Goal: Task Accomplishment & Management: Manage account settings

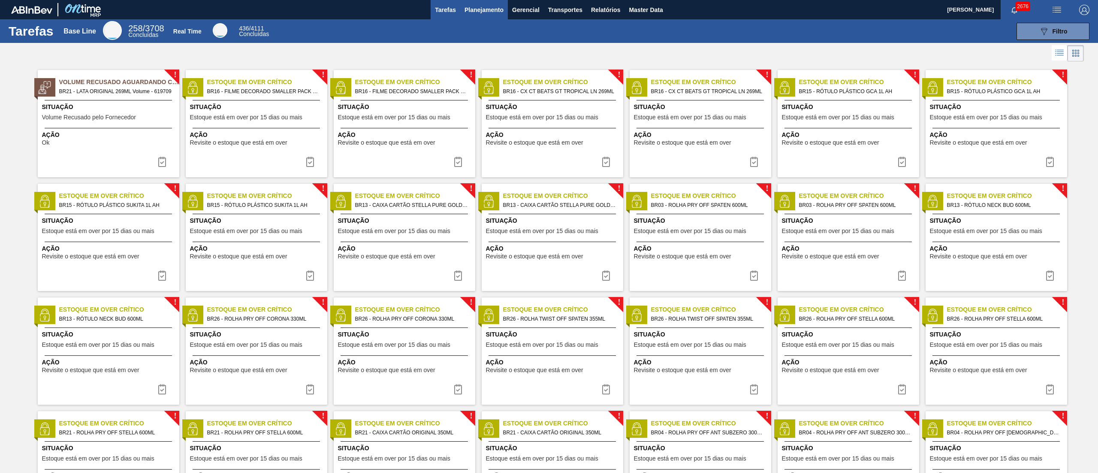
click at [486, 15] on button "Planejamento" at bounding box center [484, 9] width 48 height 19
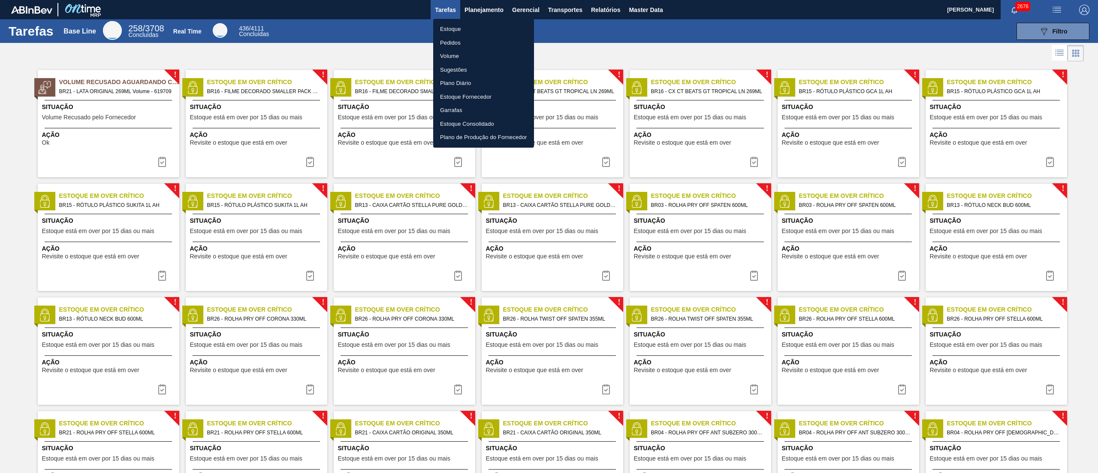
click at [449, 34] on li "Estoque" at bounding box center [483, 29] width 101 height 14
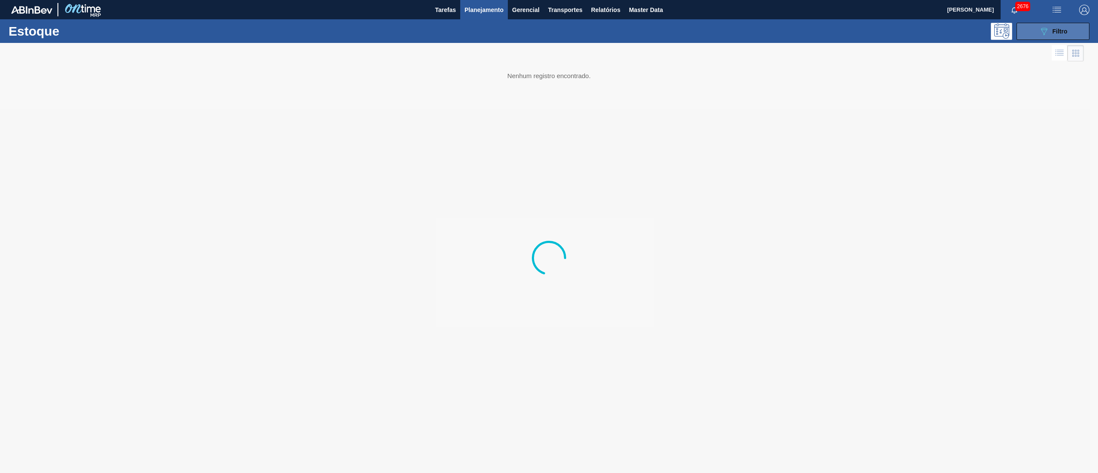
click at [549, 35] on div "089F7B8B-B2A5-4AFE-B5C0-19BA573D28AC Filtro" at bounding box center [1053, 31] width 29 height 10
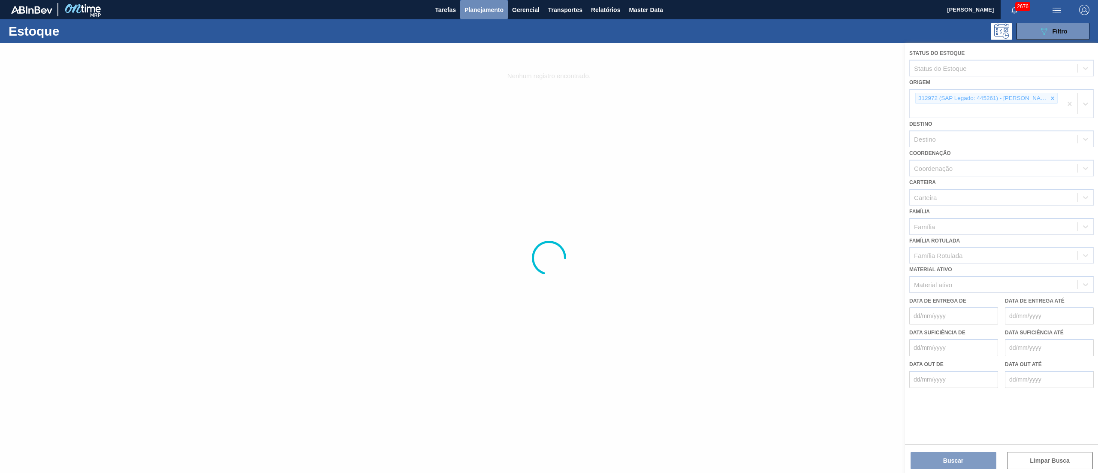
click at [491, 10] on span "Planejamento" at bounding box center [484, 10] width 39 height 10
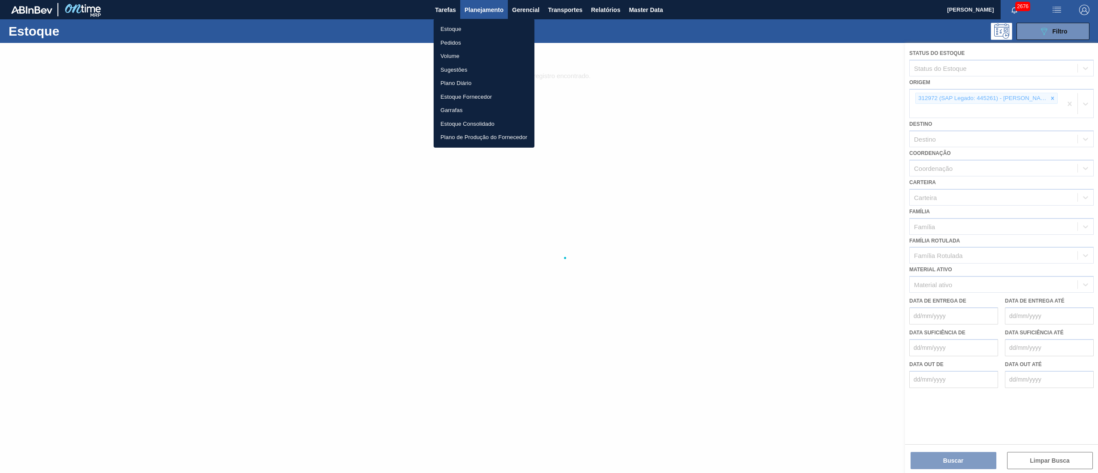
click at [451, 51] on li "Volume" at bounding box center [484, 56] width 101 height 14
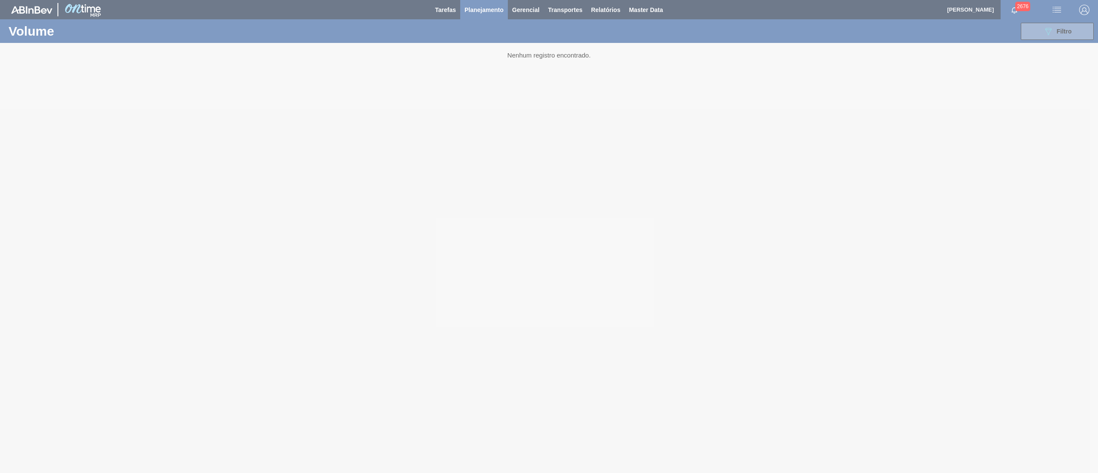
click at [549, 36] on div at bounding box center [549, 236] width 1098 height 473
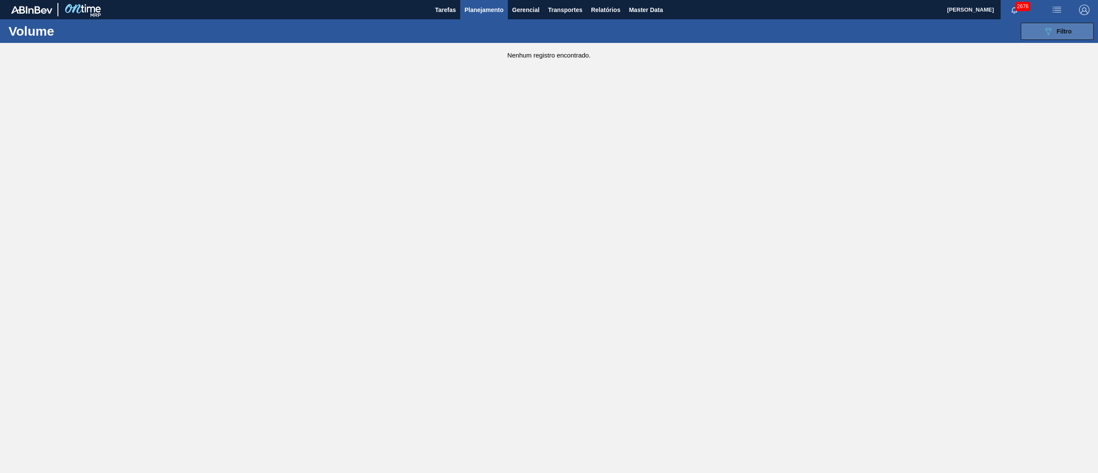
click at [549, 35] on div "089F7B8B-B2A5-4AFE-B5C0-19BA573D28AC Filtro" at bounding box center [1057, 31] width 29 height 10
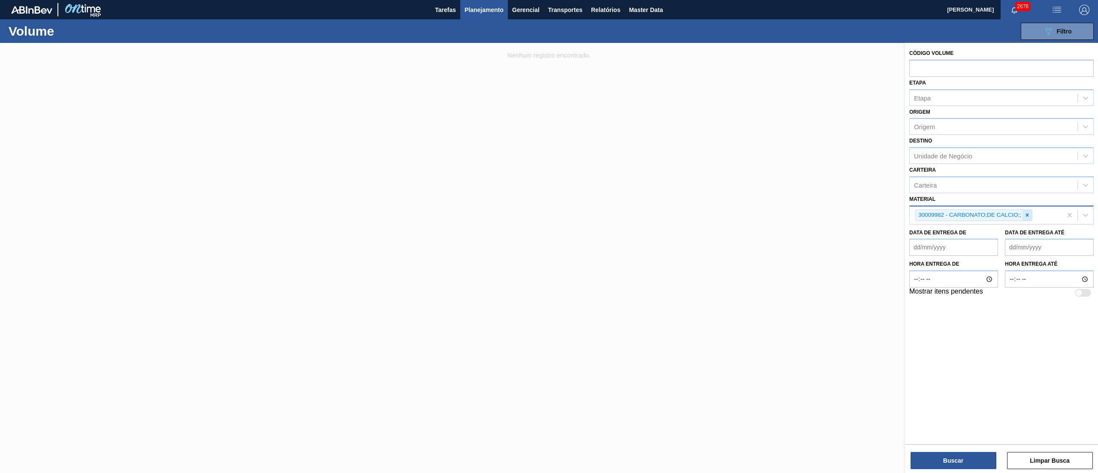
click at [549, 216] on icon at bounding box center [1027, 215] width 6 height 6
click at [549, 63] on input "text" at bounding box center [1001, 68] width 184 height 16
paste input "text"
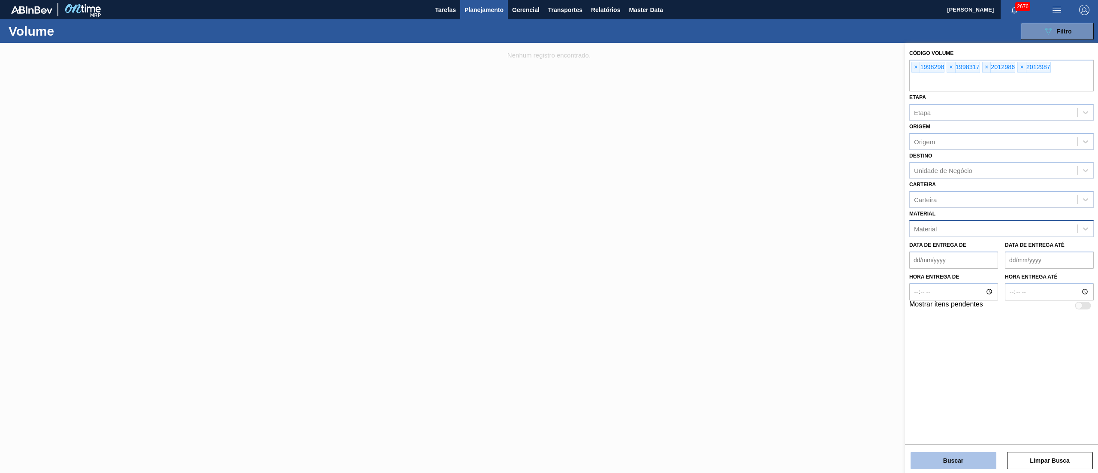
click at [549, 236] on button "Buscar" at bounding box center [954, 460] width 86 height 17
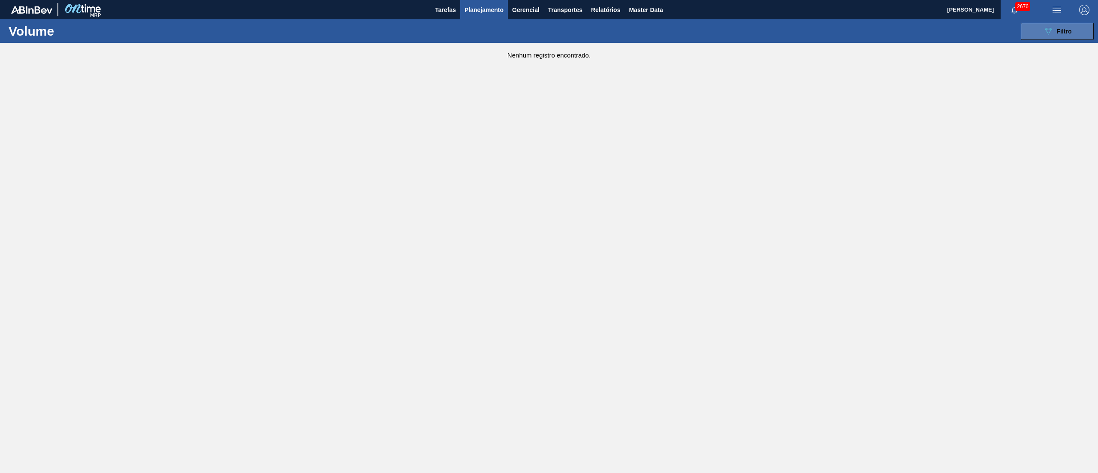
click at [549, 31] on button "089F7B8B-B2A5-4AFE-B5C0-19BA573D28AC Filtro" at bounding box center [1057, 31] width 73 height 17
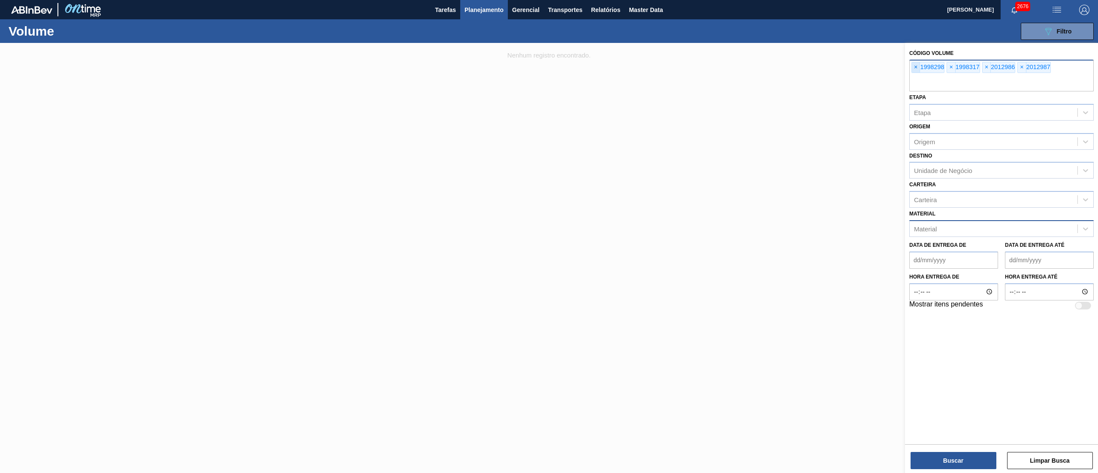
click at [549, 67] on span "×" at bounding box center [916, 67] width 8 height 10
click at [549, 75] on input "text" at bounding box center [1001, 83] width 184 height 16
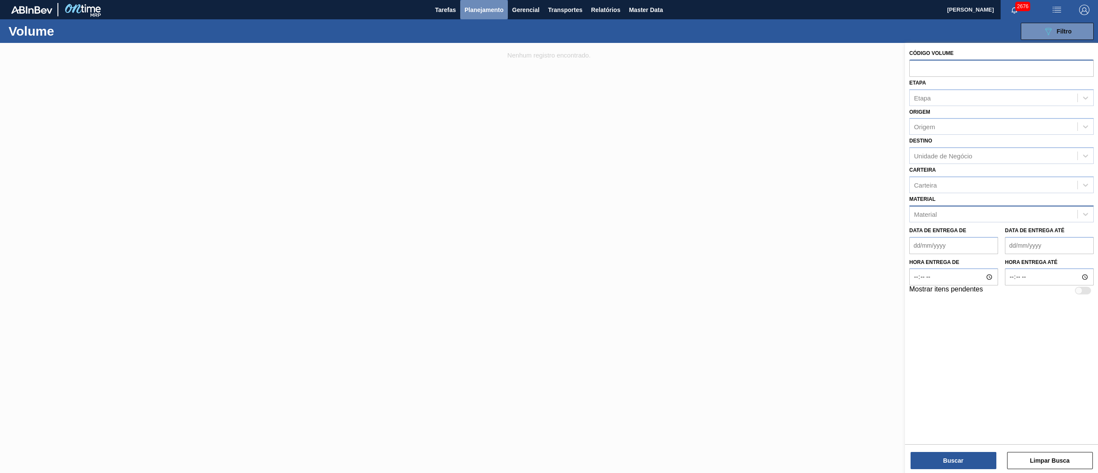
click at [471, 2] on button "Planejamento" at bounding box center [484, 9] width 48 height 19
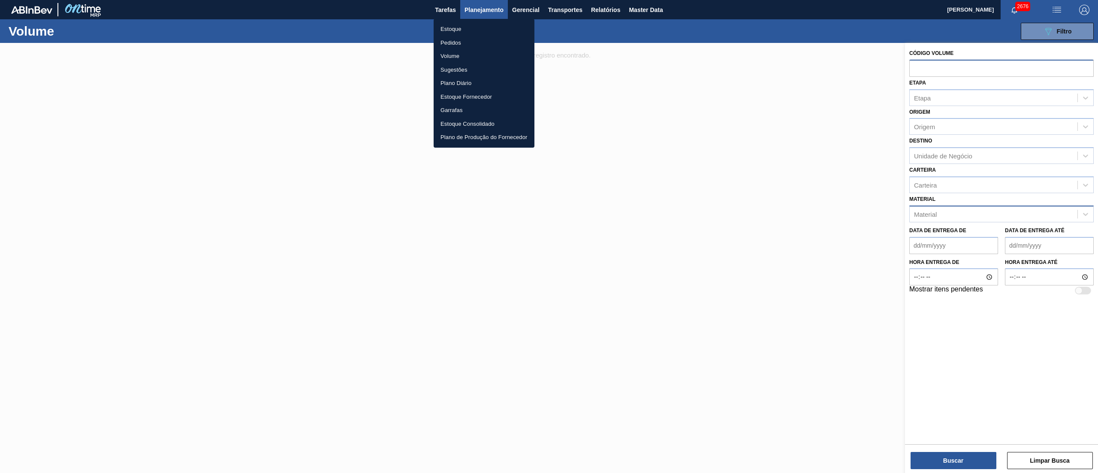
click at [443, 40] on li "Pedidos" at bounding box center [484, 43] width 101 height 14
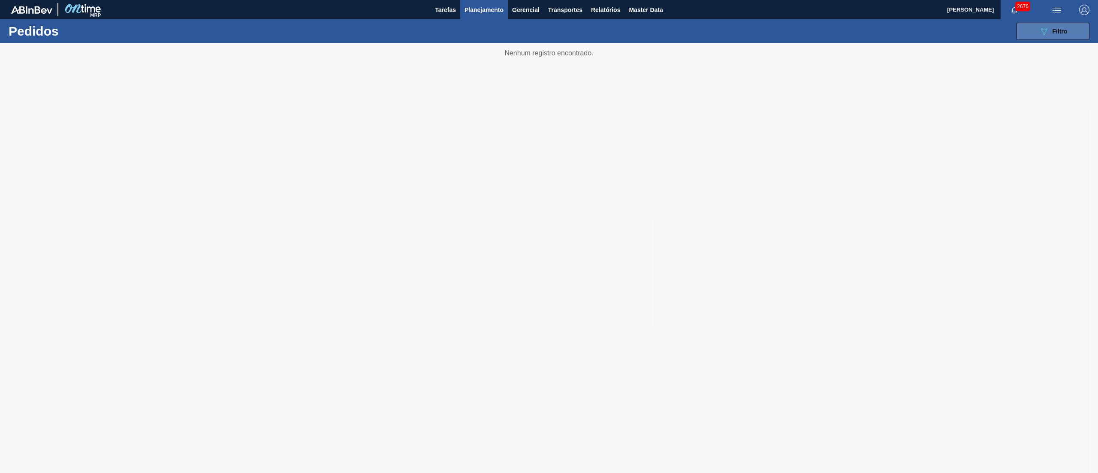
click at [549, 36] on icon "089F7B8B-B2A5-4AFE-B5C0-19BA573D28AC" at bounding box center [1044, 31] width 10 height 10
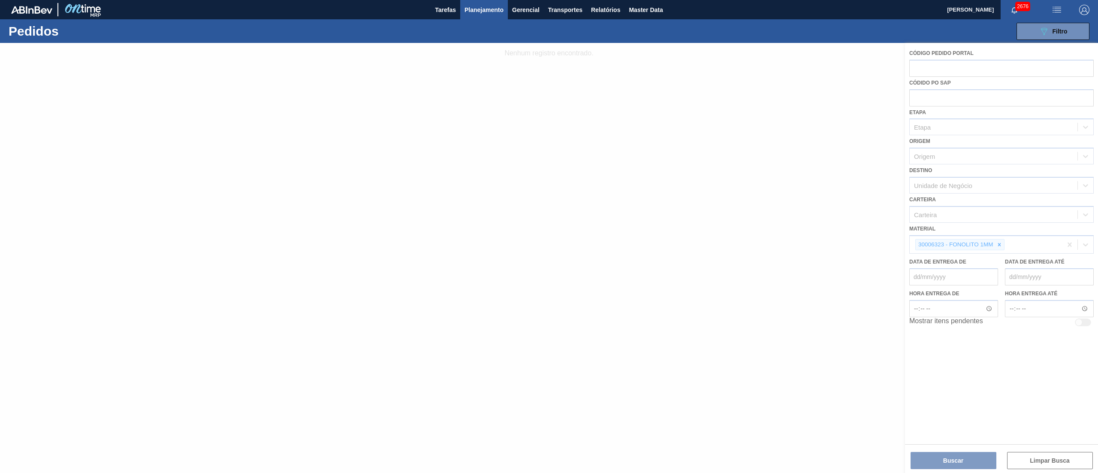
click at [549, 68] on input "text" at bounding box center [1001, 68] width 184 height 16
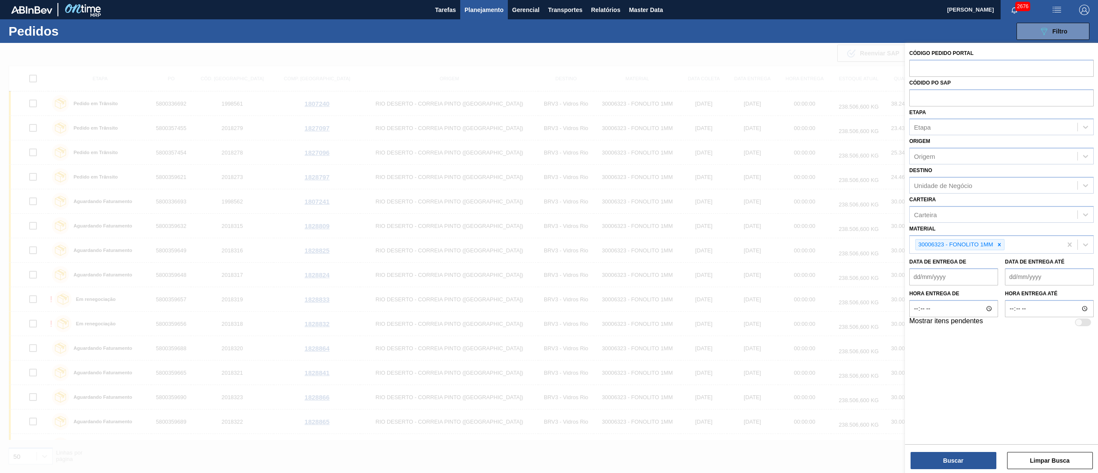
paste input "text"
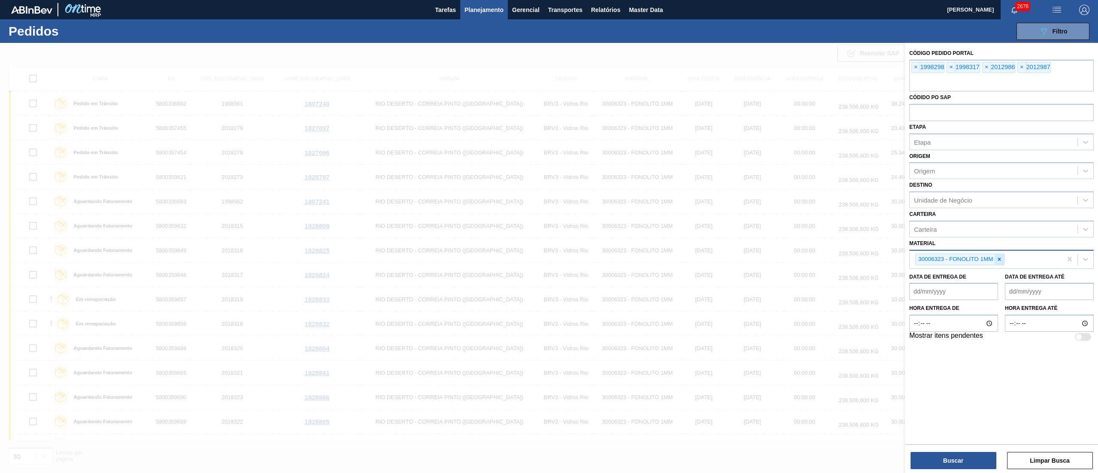
click at [549, 236] on div at bounding box center [999, 259] width 9 height 11
click at [549, 236] on button "Buscar" at bounding box center [954, 460] width 86 height 17
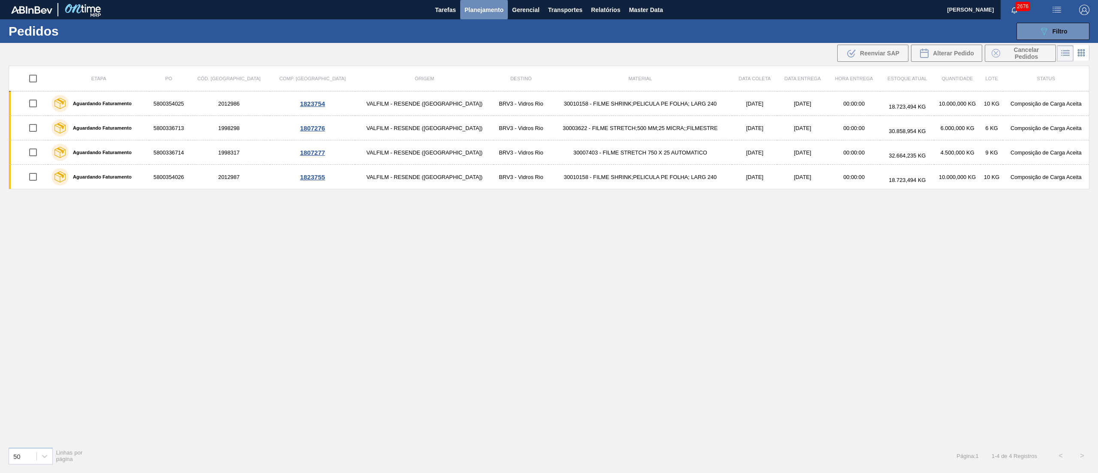
click at [465, 6] on span "Planejamento" at bounding box center [484, 10] width 39 height 10
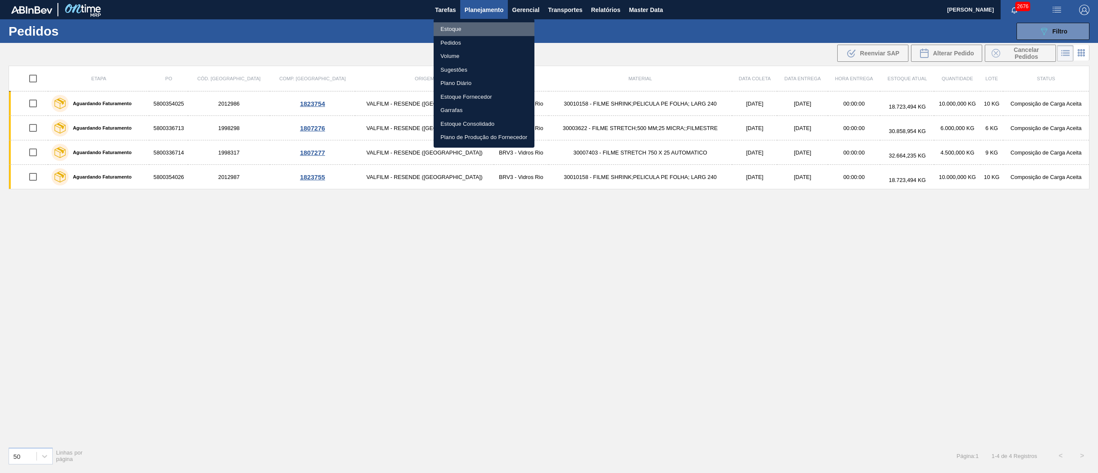
click at [450, 32] on li "Estoque" at bounding box center [484, 29] width 101 height 14
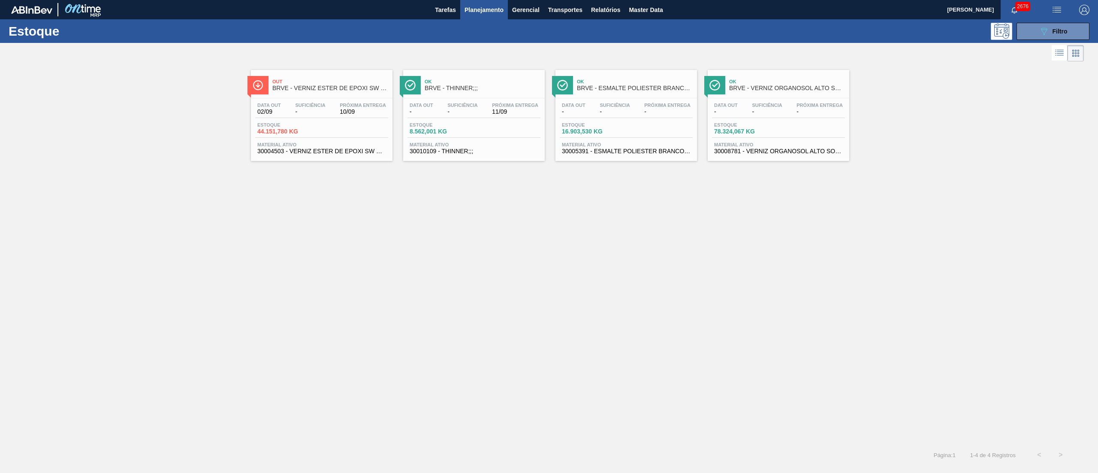
click at [460, 0] on button "Planejamento" at bounding box center [484, 9] width 48 height 19
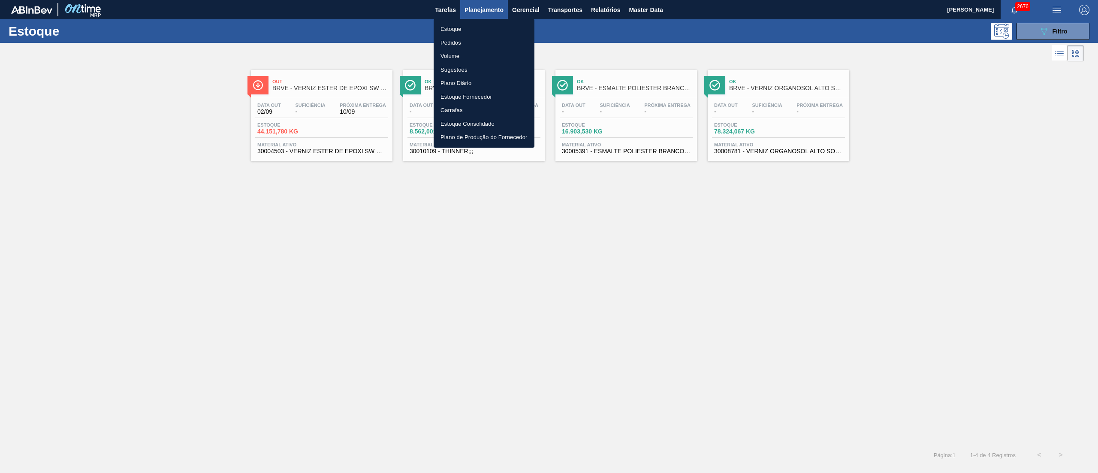
click at [549, 29] on div at bounding box center [549, 236] width 1098 height 473
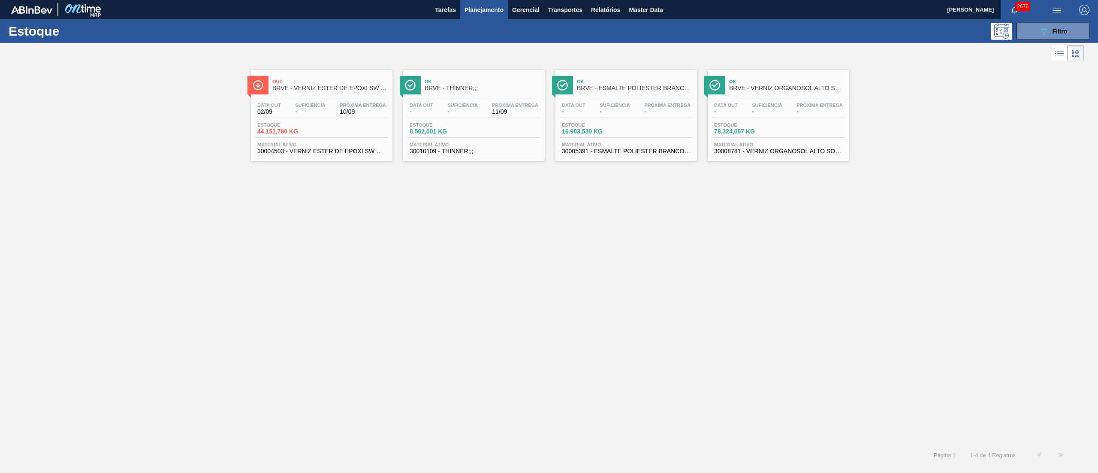
click at [549, 0] on body "Tarefas Planejamento Gerencial Transportes Relatórios Master Data [PERSON_NAME]…" at bounding box center [549, 0] width 1098 height 0
click at [549, 29] on span "Filtro" at bounding box center [1060, 31] width 15 height 7
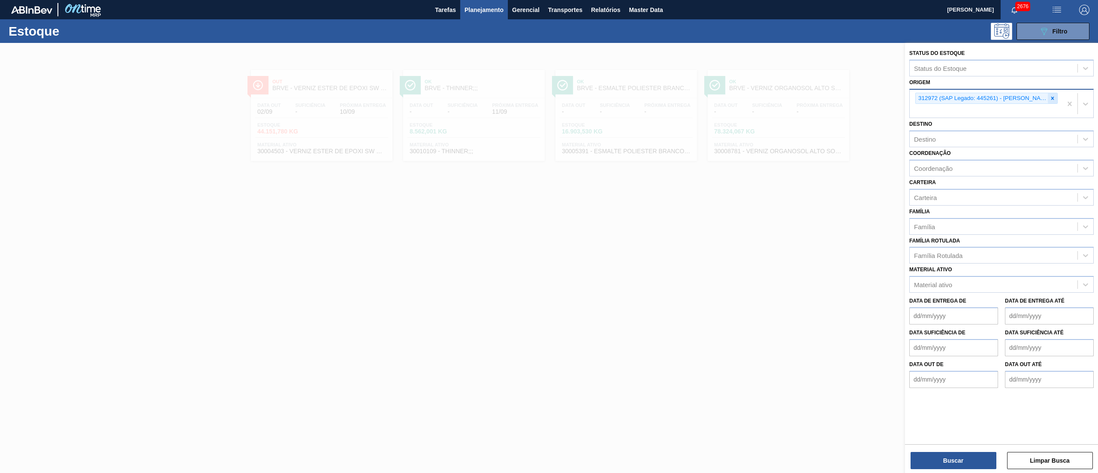
click at [549, 99] on icon at bounding box center [1053, 98] width 6 height 6
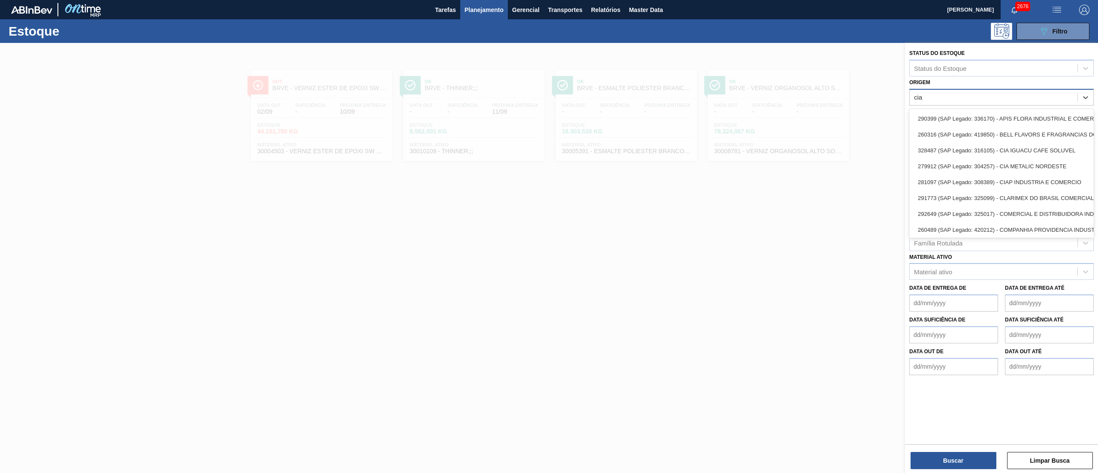
type input "ciap"
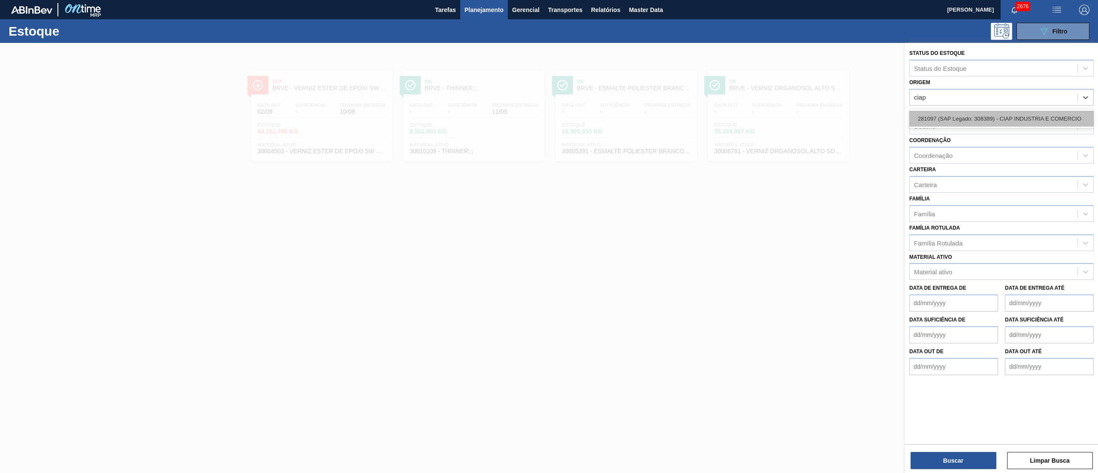
click at [549, 118] on div "281097 (SAP Legado: 308389) - CIAP INDUSTRIA E COMERCIO" at bounding box center [1001, 119] width 184 height 16
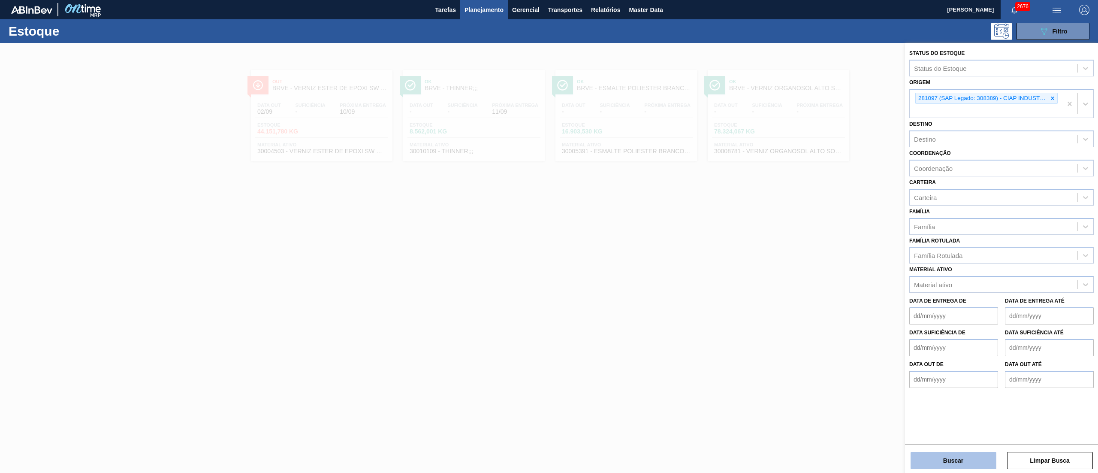
click at [549, 236] on button "Buscar" at bounding box center [954, 460] width 86 height 17
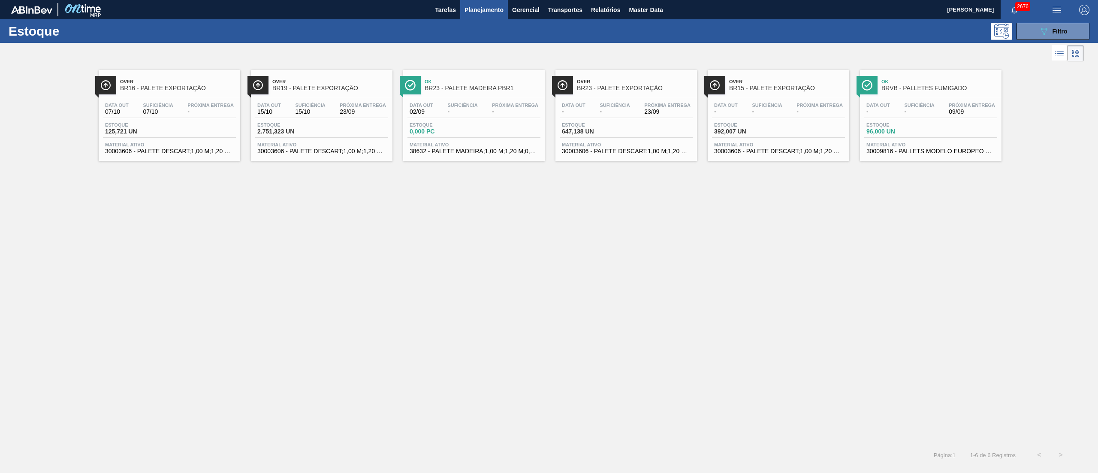
click at [549, 145] on span "Material ativo" at bounding box center [930, 144] width 129 height 5
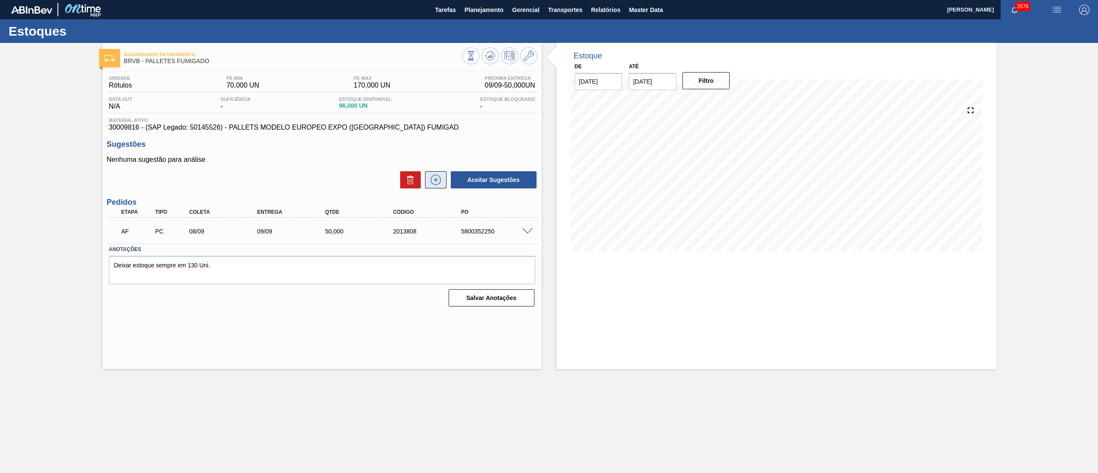
click at [438, 172] on button at bounding box center [435, 179] width 21 height 17
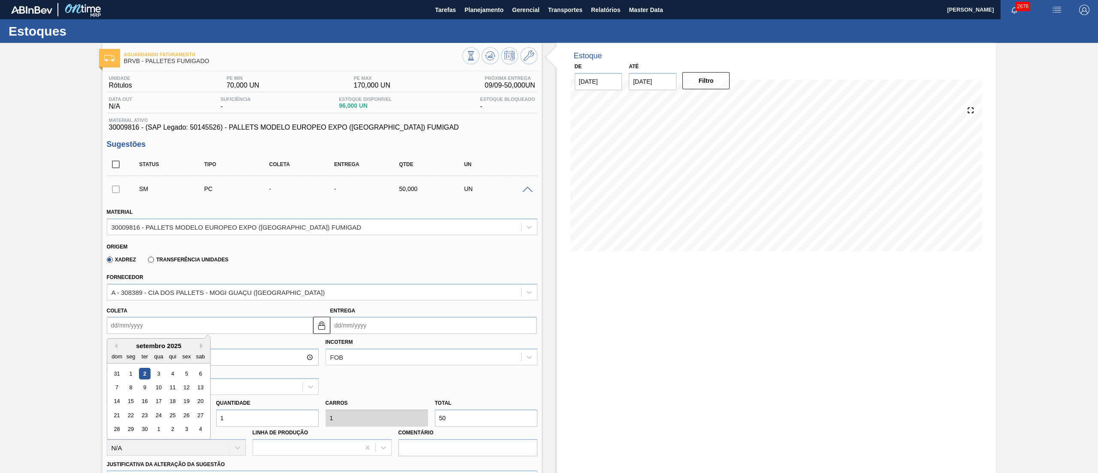
click at [181, 236] on input "Coleta" at bounding box center [210, 325] width 206 height 17
click at [184, 236] on div "12" at bounding box center [187, 387] width 12 height 12
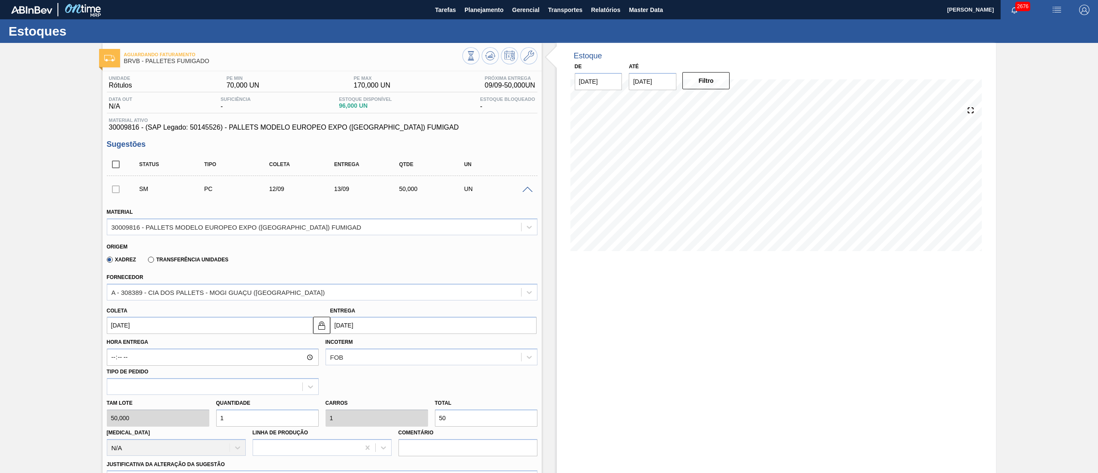
type input "[DATE]"
click at [175, 236] on input "[DATE]" at bounding box center [210, 325] width 206 height 17
click at [185, 236] on div "5" at bounding box center [187, 374] width 12 height 12
type input "[DATE]"
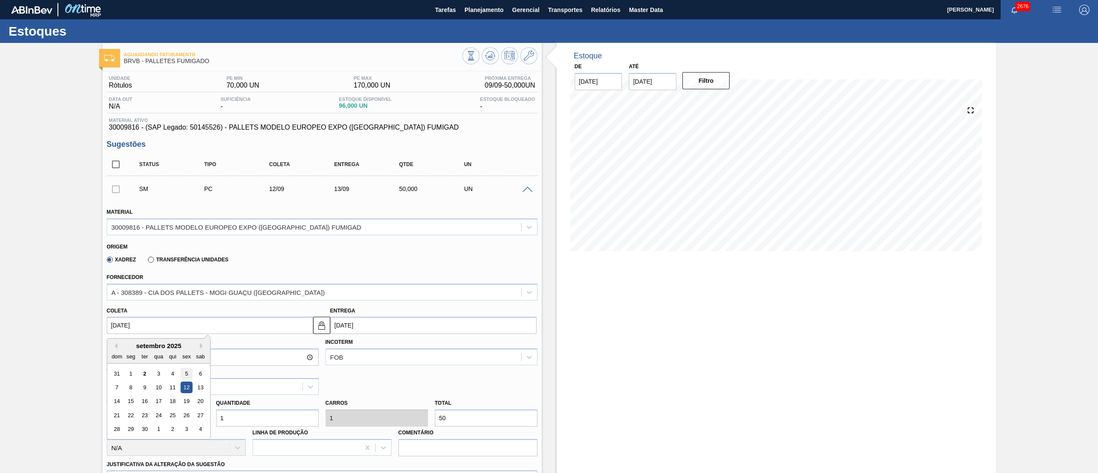
type input "[DATE]"
click at [185, 236] on div "Tipo de pedido" at bounding box center [213, 379] width 212 height 29
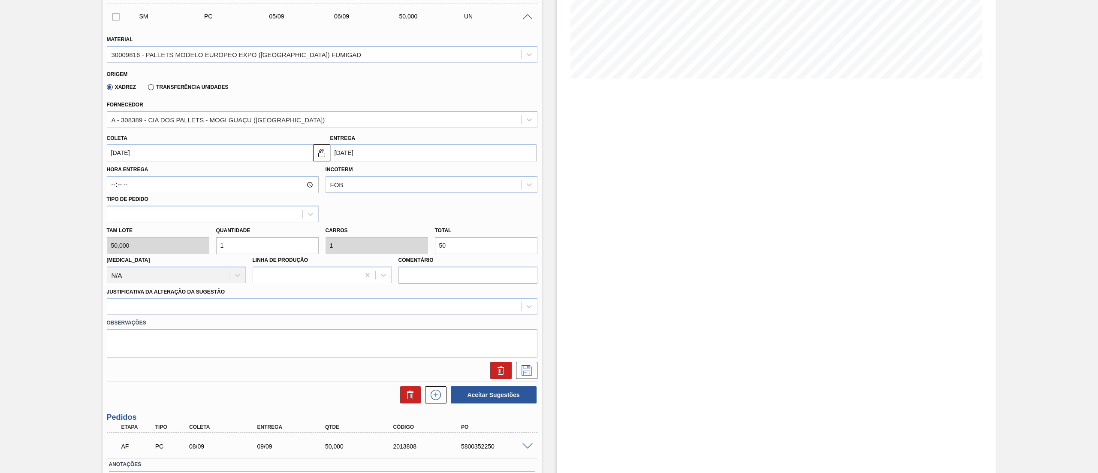
scroll to position [172, 0]
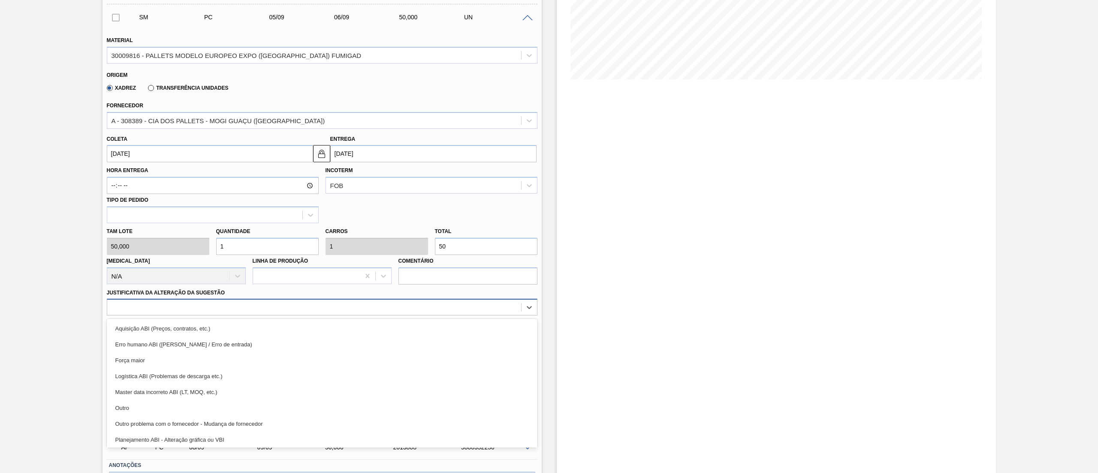
click at [308, 236] on div at bounding box center [322, 307] width 431 height 17
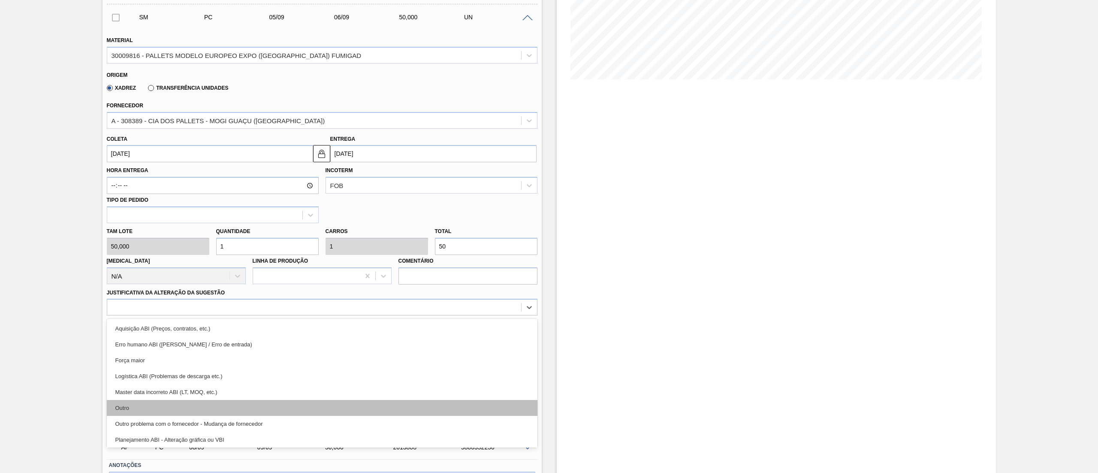
click at [128, 236] on div "Outro" at bounding box center [322, 408] width 431 height 16
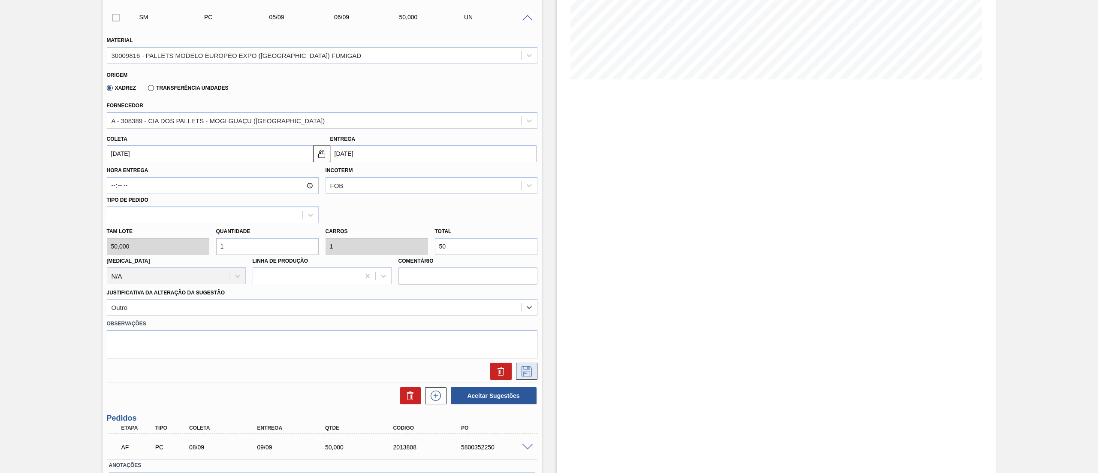
click at [530, 236] on icon at bounding box center [527, 371] width 10 height 10
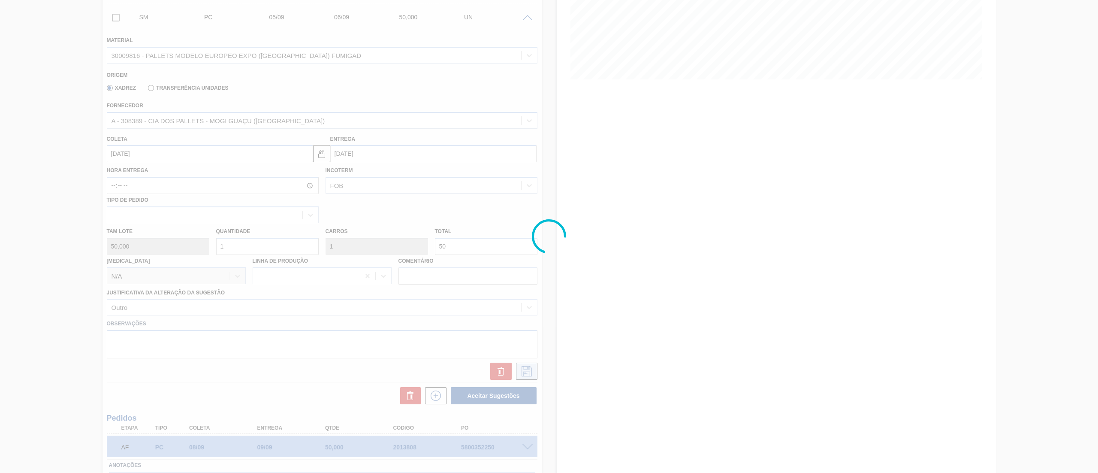
scroll to position [0, 0]
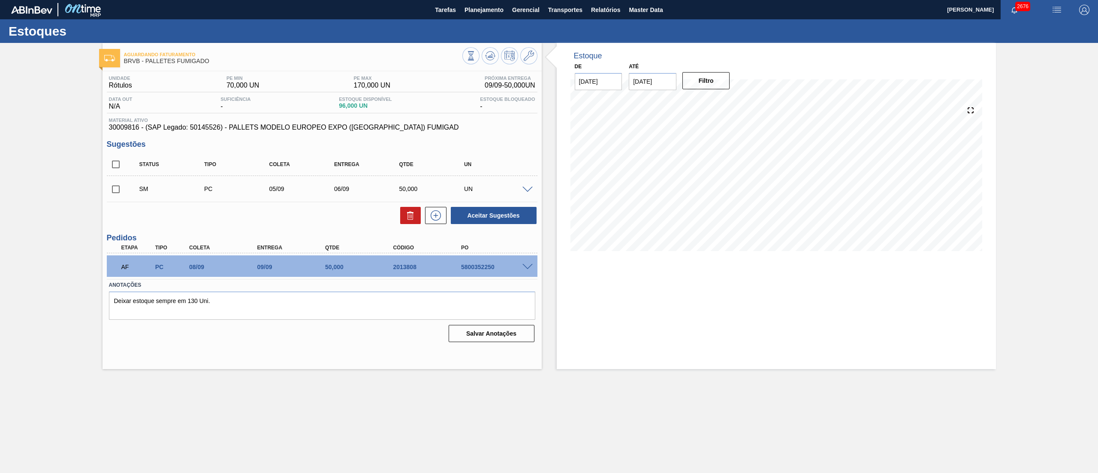
click at [524, 236] on span at bounding box center [527, 267] width 10 height 6
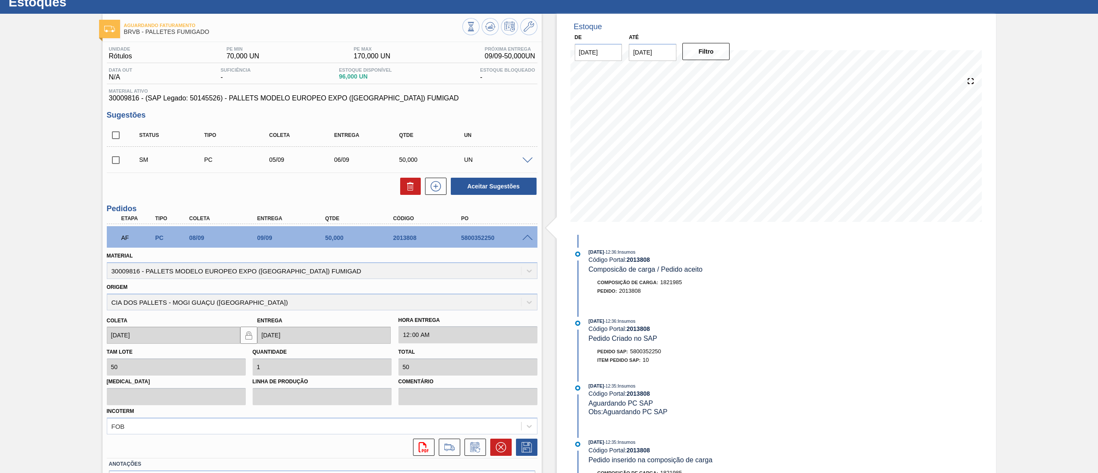
click at [358, 236] on div "Material 30009816 - PALLETS MODELO EUROPEO EXPO ([GEOGRAPHIC_DATA]) FUMIGAD Ori…" at bounding box center [322, 351] width 431 height 208
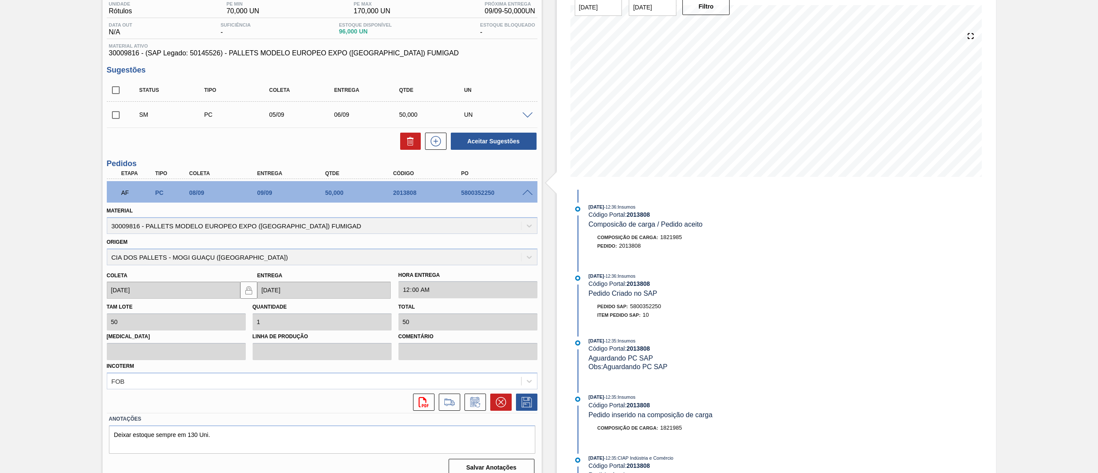
scroll to position [84, 0]
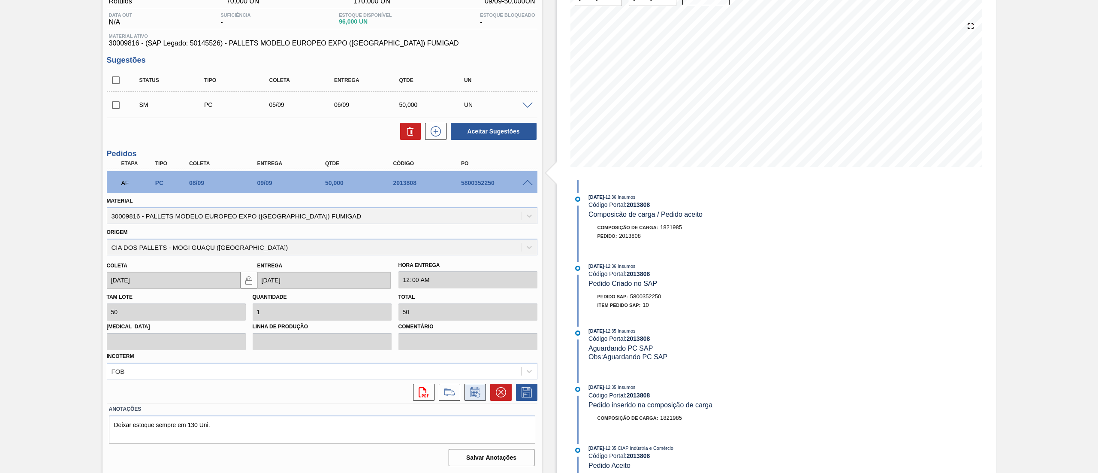
click at [476, 236] on icon at bounding box center [475, 392] width 14 height 10
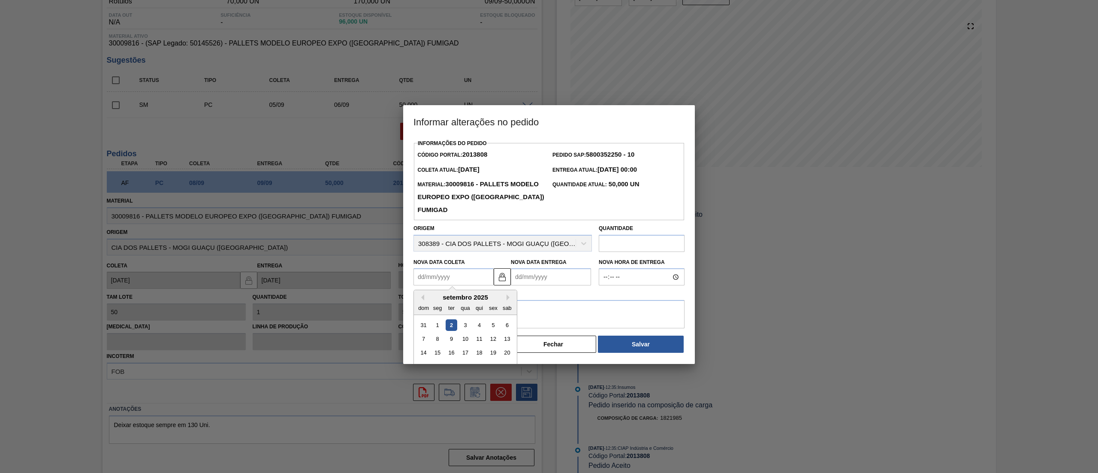
click at [436, 236] on Coleta2013808 "Nova Data Coleta" at bounding box center [453, 276] width 80 height 17
click at [421, 236] on button "Previous Month" at bounding box center [421, 297] width 6 height 6
click at [505, 236] on div "agosto 2025" at bounding box center [465, 296] width 103 height 7
click at [509, 236] on button "Next Month" at bounding box center [510, 297] width 6 height 6
click at [496, 236] on div "5" at bounding box center [493, 325] width 12 height 12
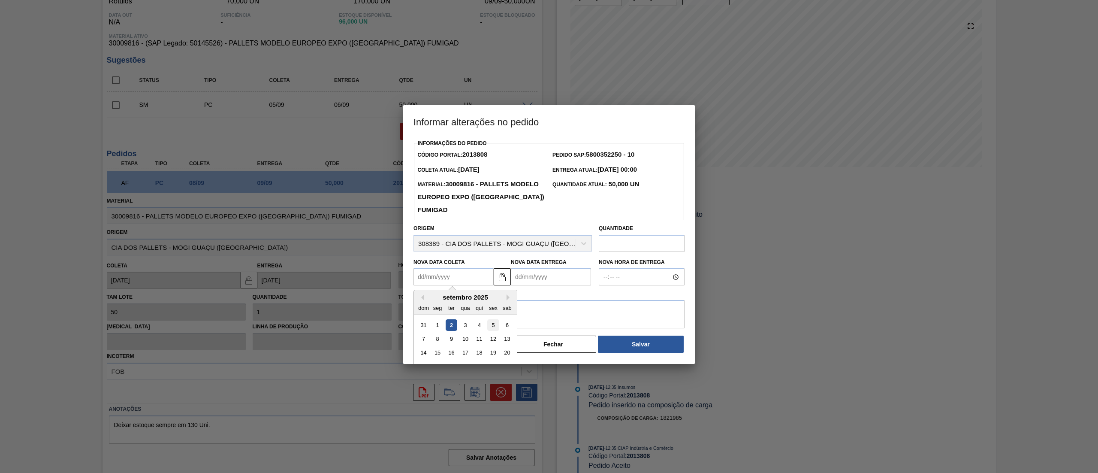
type Coleta2013808 "[DATE]"
type Entrega2013808 "[DATE]"
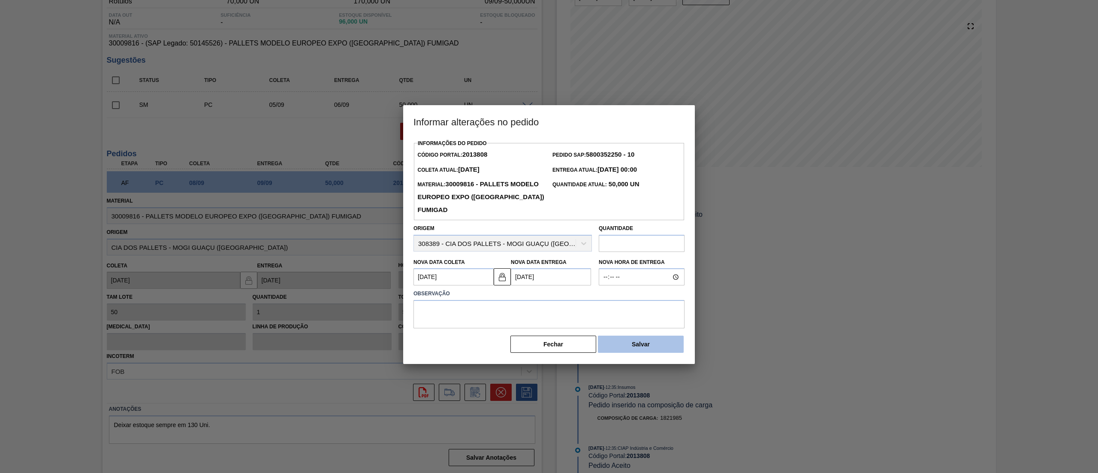
click at [549, 236] on button "Salvar" at bounding box center [641, 343] width 86 height 17
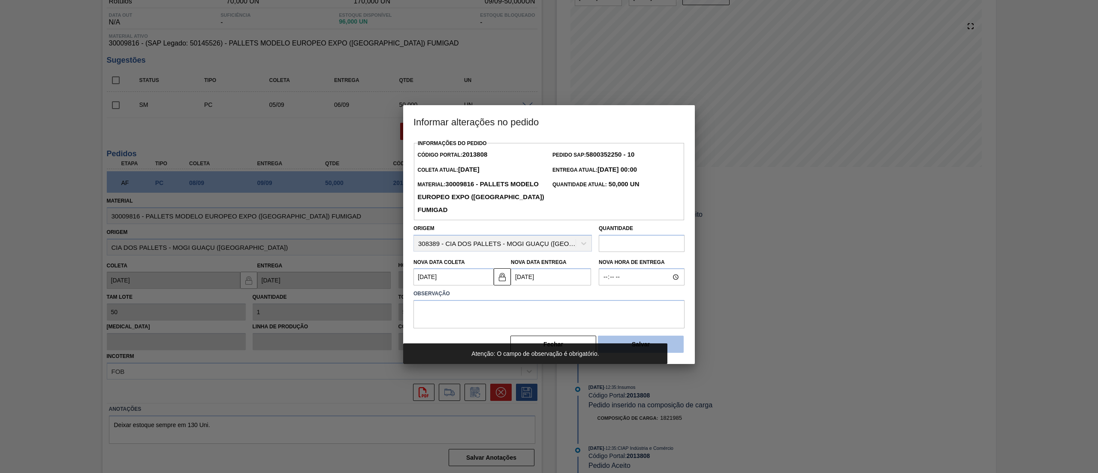
click at [549, 236] on div "Informações do Pedido Código Portal: 2013808 Pedido SAP: 5800352250 - 10 Coleta…" at bounding box center [548, 245] width 271 height 216
click at [465, 236] on Coleta2013808 "[DATE]" at bounding box center [453, 276] width 80 height 17
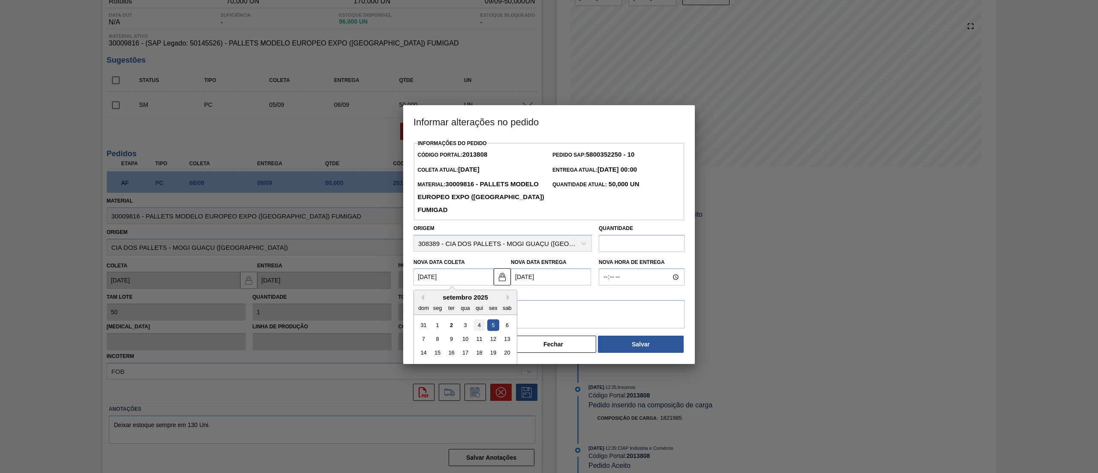
click at [478, 236] on div "4" at bounding box center [480, 325] width 12 height 12
type Coleta2013808 "[DATE]"
type Entrega2013808 "[DATE]"
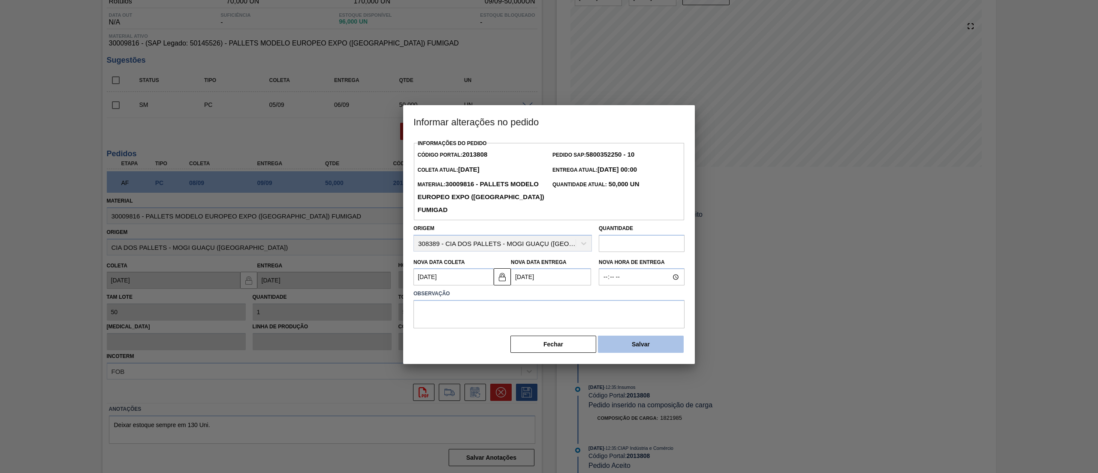
click at [549, 236] on button "Salvar" at bounding box center [641, 343] width 86 height 17
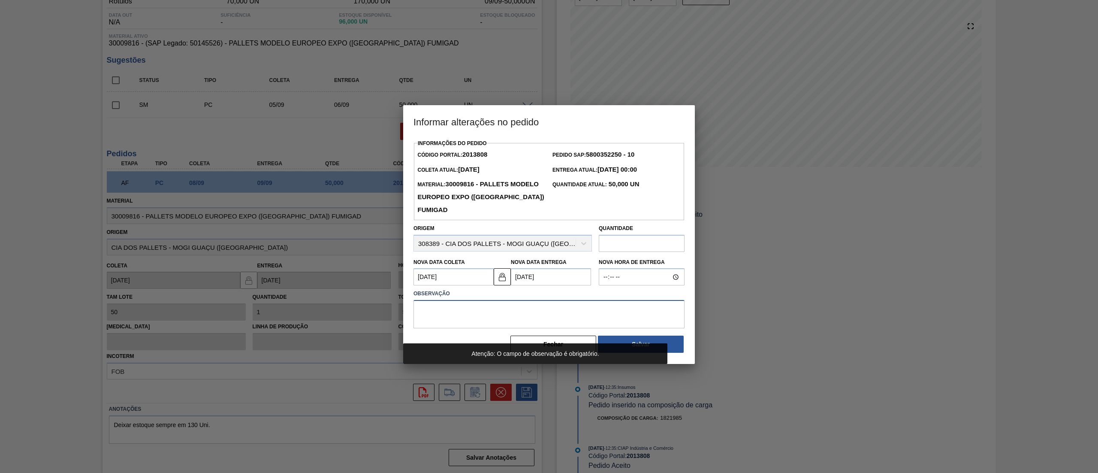
click at [549, 236] on textarea at bounding box center [548, 314] width 271 height 28
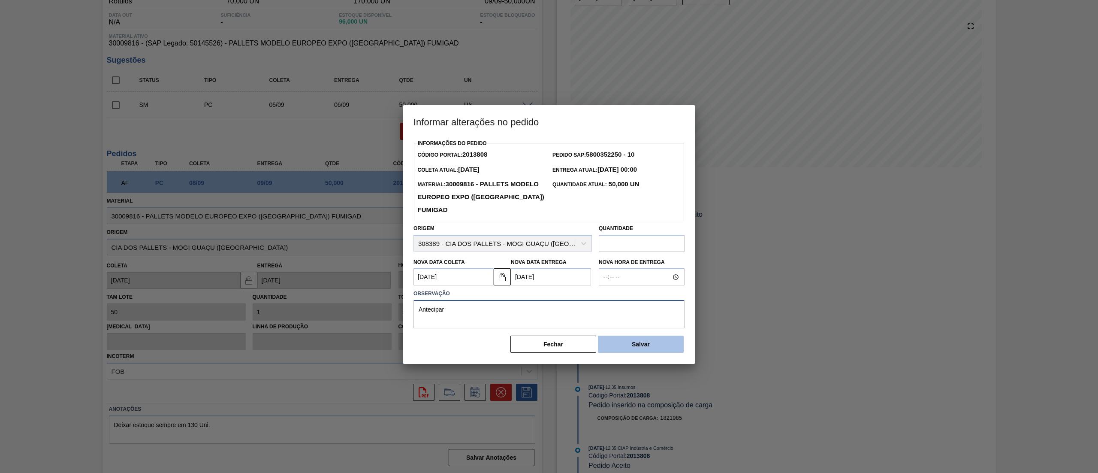
type textarea "Antecipar"
click at [549, 236] on button "Salvar" at bounding box center [641, 343] width 86 height 17
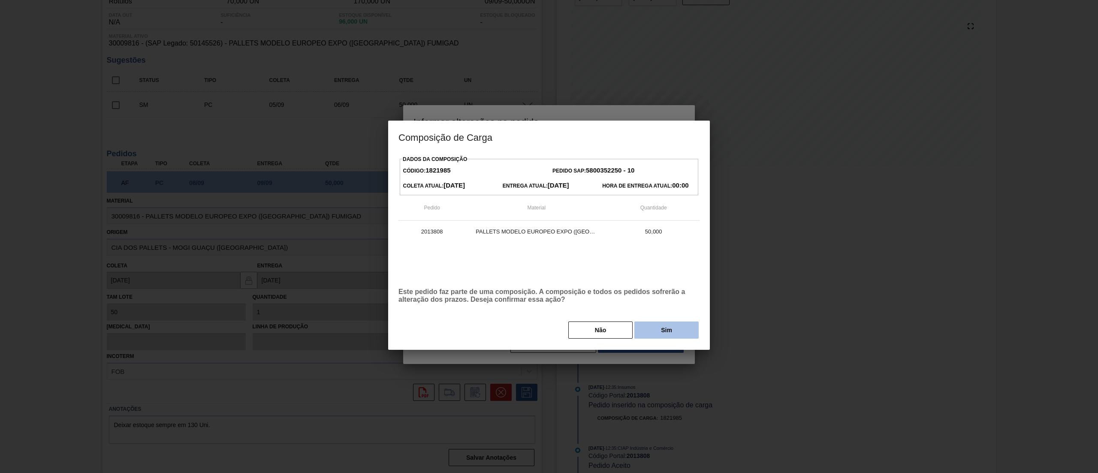
click at [549, 236] on button "Sim" at bounding box center [666, 329] width 64 height 17
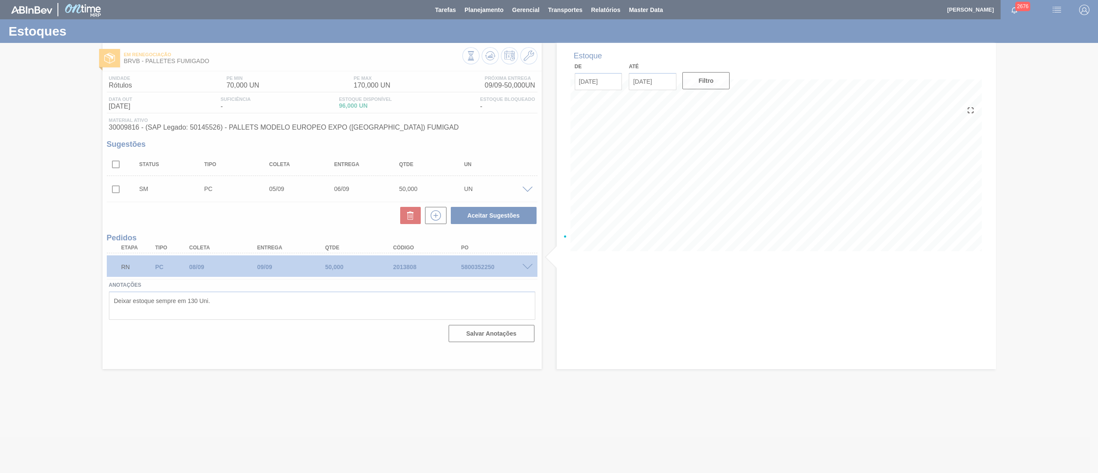
scroll to position [0, 0]
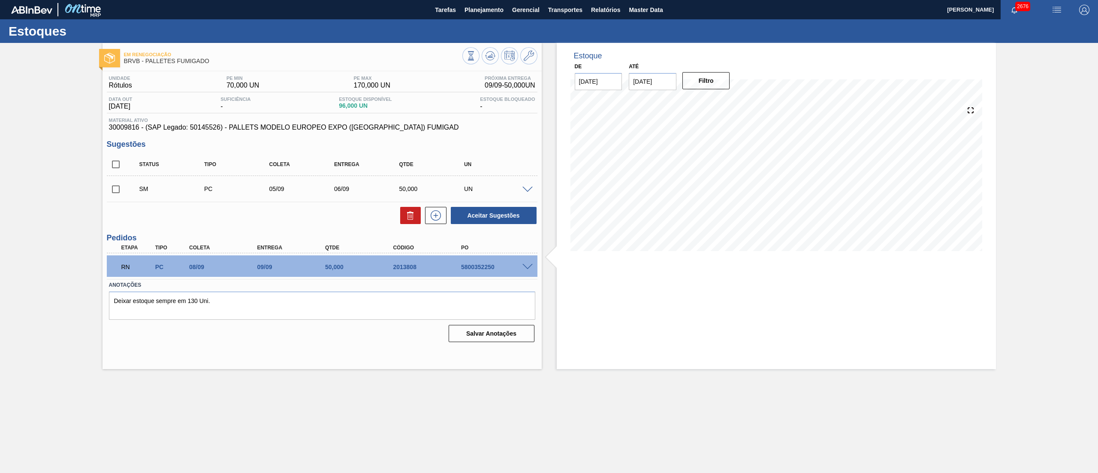
click at [526, 185] on div "SM PC 05/09 06/09 50,000 UN" at bounding box center [322, 188] width 431 height 21
click at [524, 192] on span at bounding box center [527, 190] width 10 height 6
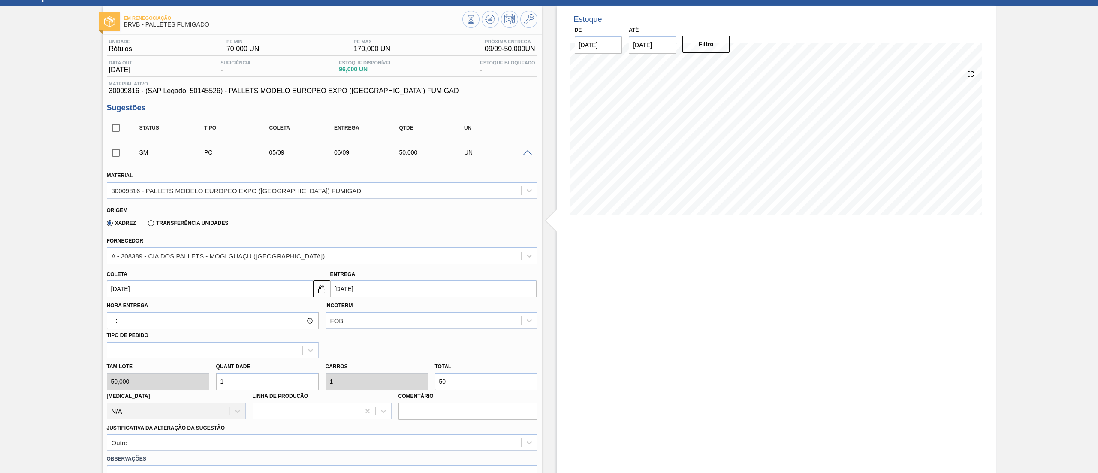
click at [0, 236] on div "Em renegociação BRVB - PALLETES FUMIGADO Unidade Rótulos PE MIN 70,000 UN PE MA…" at bounding box center [549, 335] width 1098 height 658
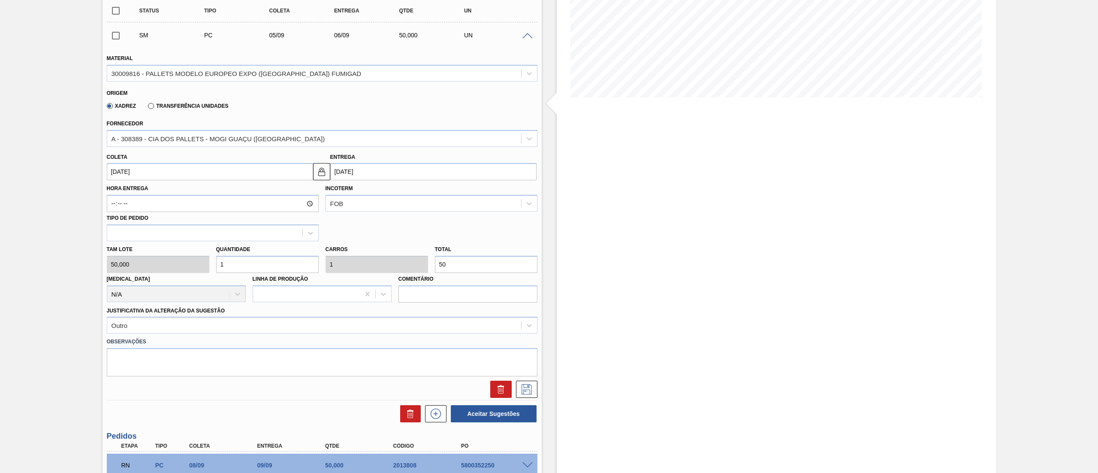
scroll to position [206, 0]
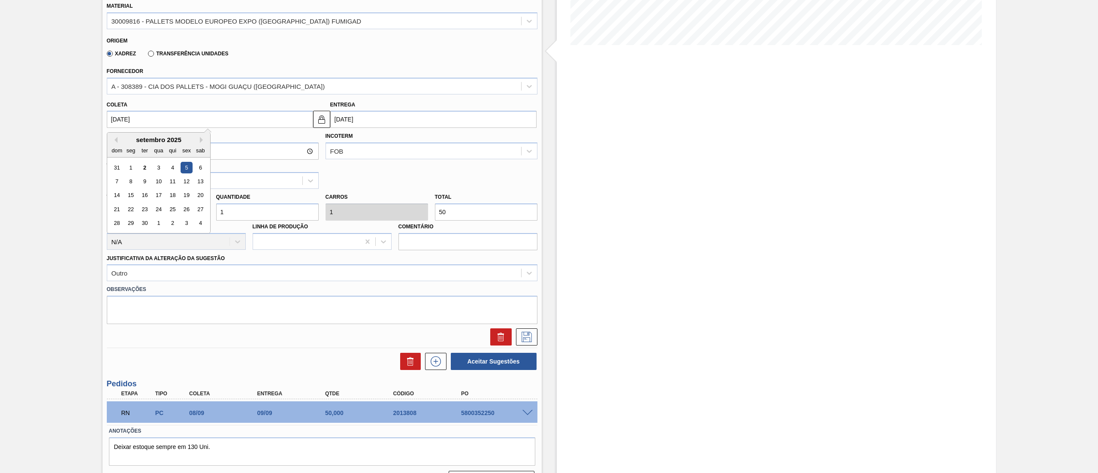
click at [184, 122] on input "[DATE]" at bounding box center [210, 119] width 206 height 17
click at [172, 182] on div "11" at bounding box center [172, 181] width 12 height 12
type input "[DATE]"
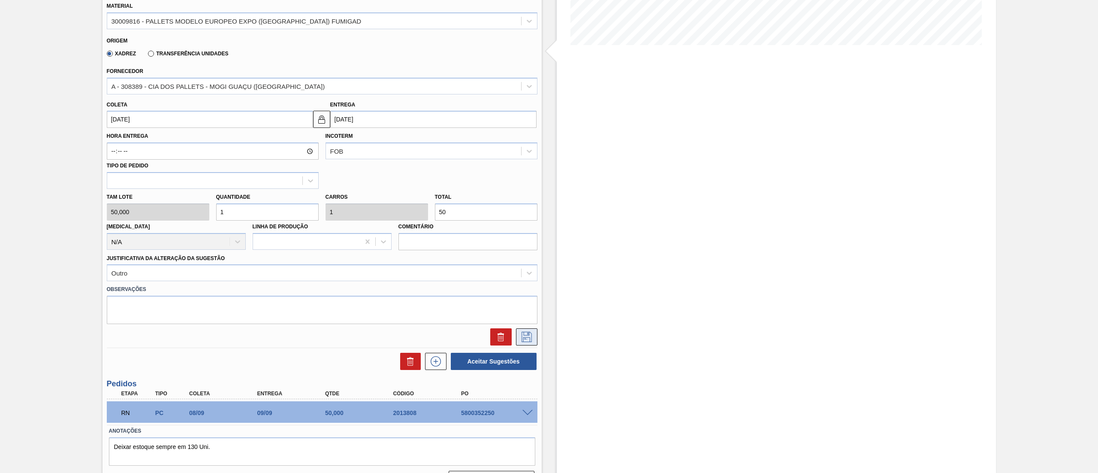
click at [528, 236] on icon at bounding box center [527, 337] width 14 height 10
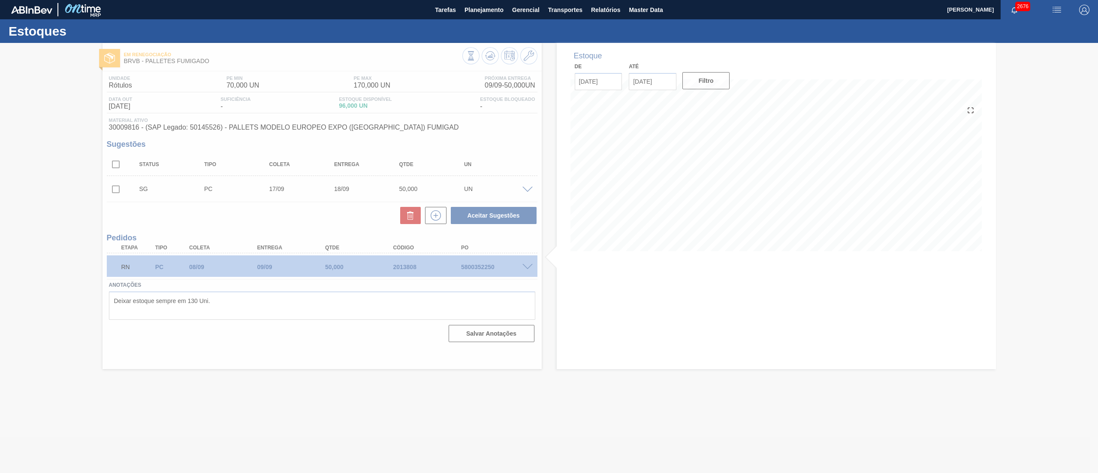
scroll to position [0, 0]
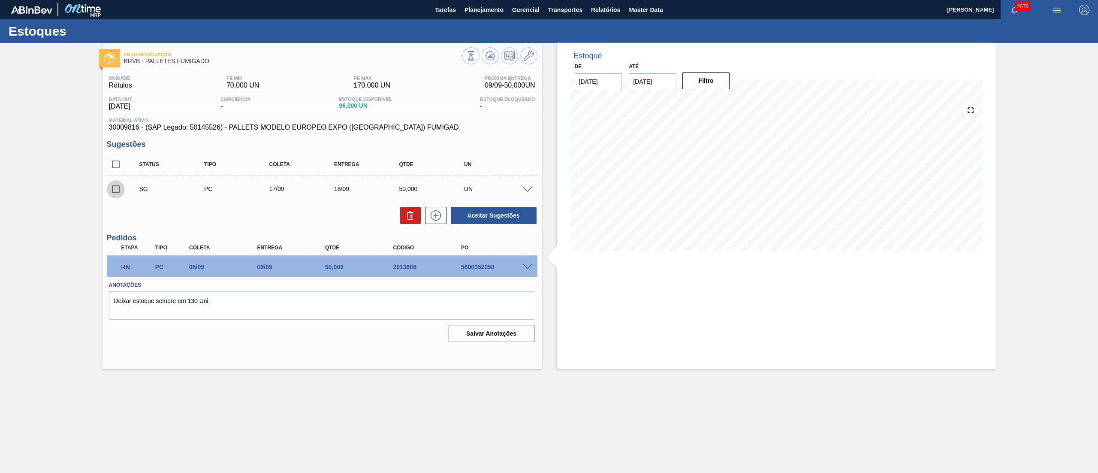
click at [112, 195] on input "checkbox" at bounding box center [116, 189] width 18 height 18
click at [496, 221] on button "Aceitar Sugestões" at bounding box center [494, 215] width 86 height 17
checkbox input "false"
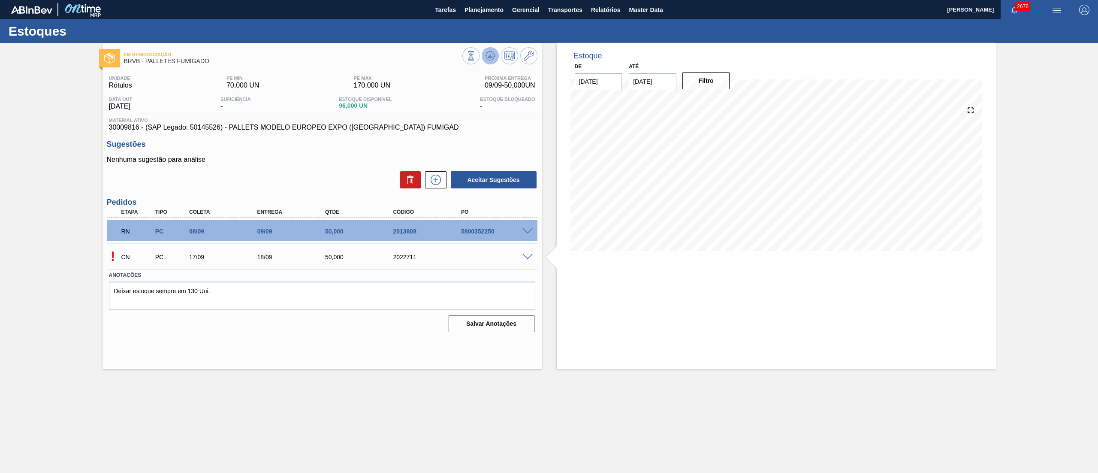
click at [486, 58] on icon at bounding box center [490, 56] width 10 height 10
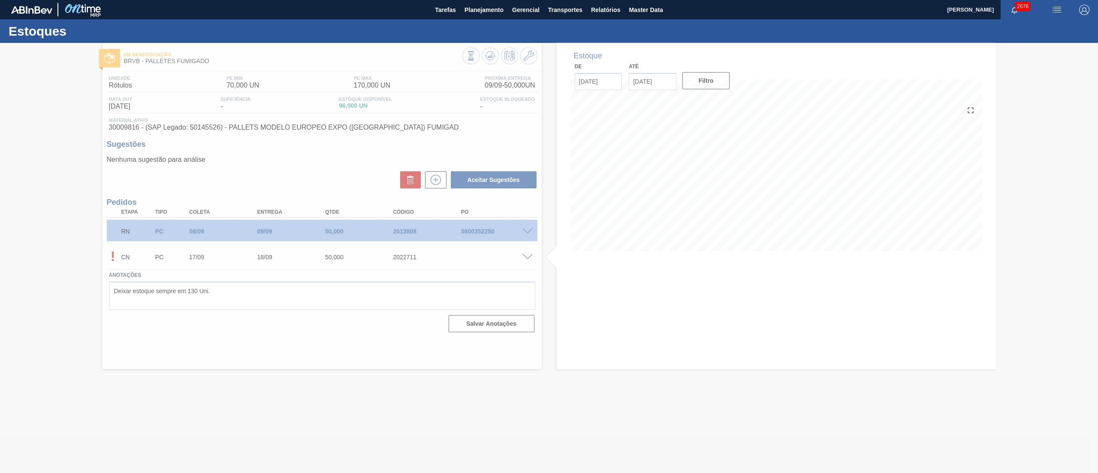
click at [434, 193] on div at bounding box center [549, 258] width 1098 height 430
click at [433, 187] on div at bounding box center [549, 258] width 1098 height 430
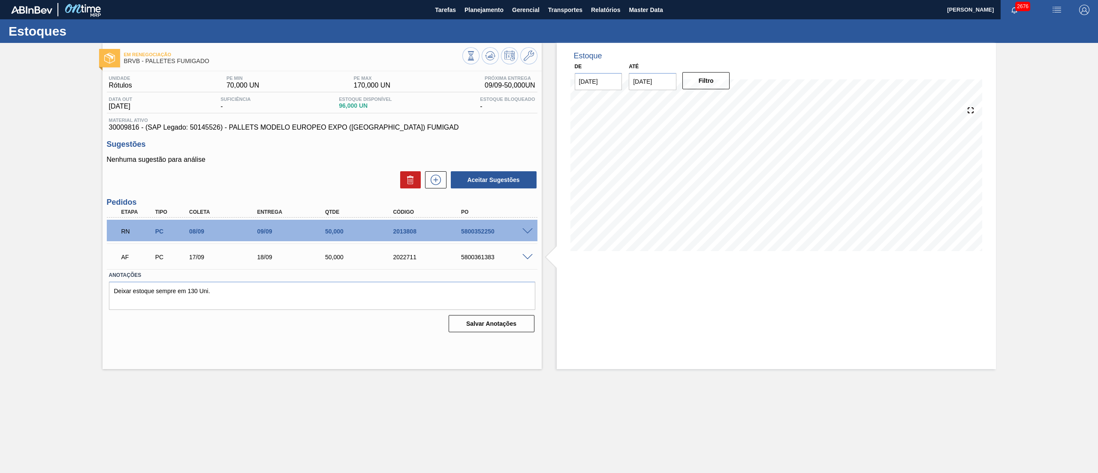
click at [528, 236] on span at bounding box center [527, 257] width 10 height 6
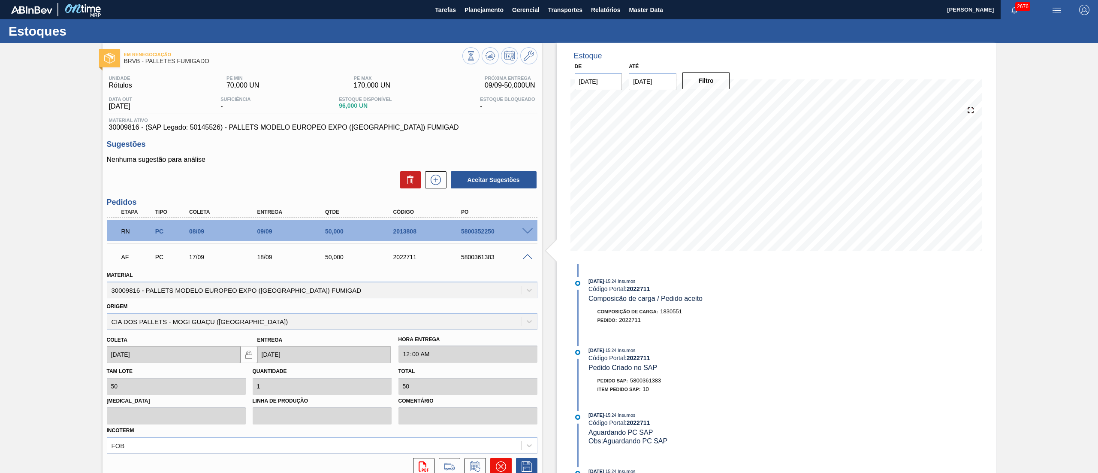
click at [504, 236] on button at bounding box center [500, 466] width 21 height 17
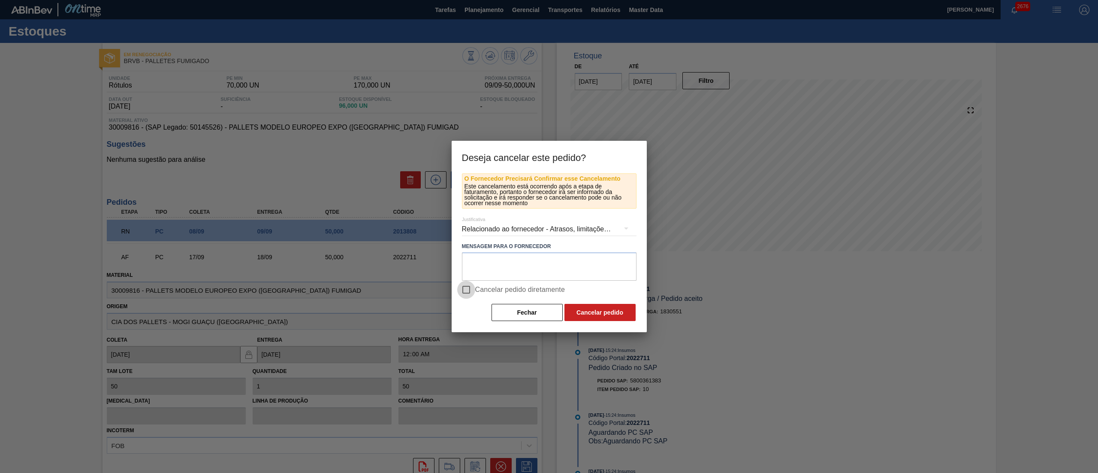
click at [468, 236] on input "Cancelar pedido diretamente" at bounding box center [466, 290] width 18 height 18
checkbox input "true"
click at [549, 236] on button "Cancelar pedido" at bounding box center [599, 312] width 71 height 17
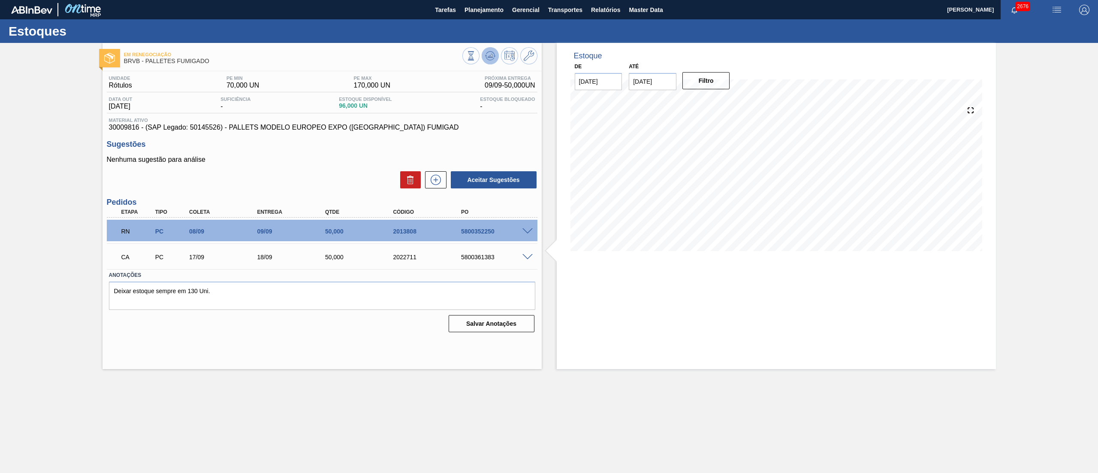
click at [490, 56] on icon at bounding box center [489, 56] width 1 height 2
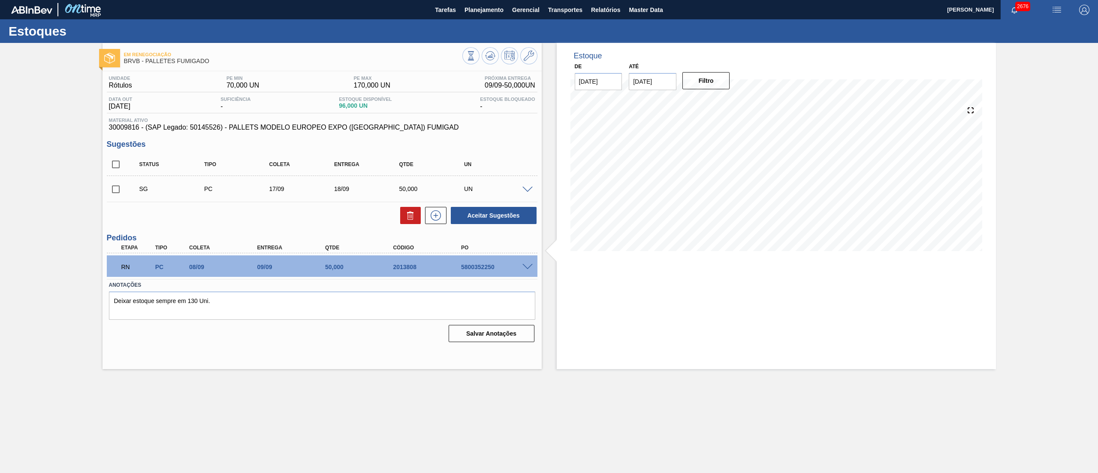
click at [530, 190] on span at bounding box center [527, 190] width 10 height 6
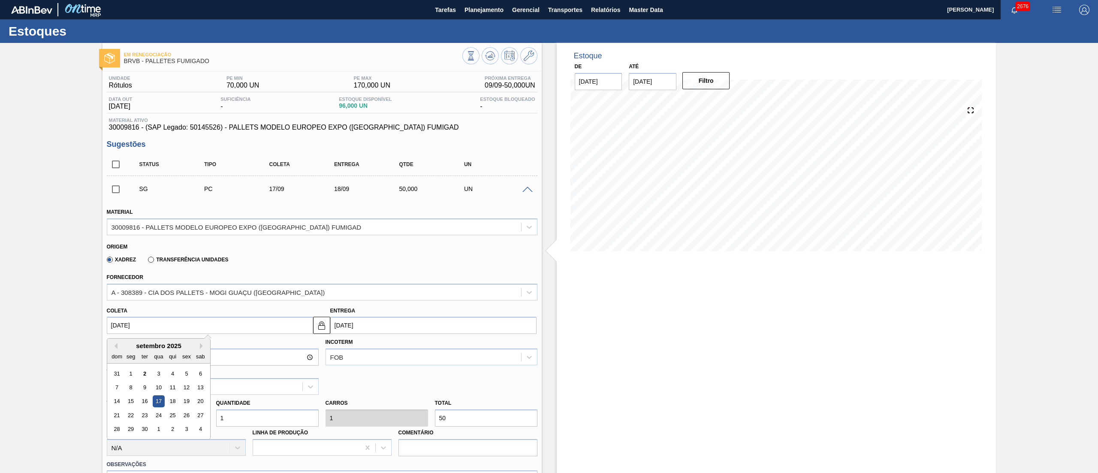
click at [241, 236] on input "[DATE]" at bounding box center [210, 325] width 206 height 17
click at [187, 236] on div "12" at bounding box center [187, 387] width 12 height 12
type input "[DATE]"
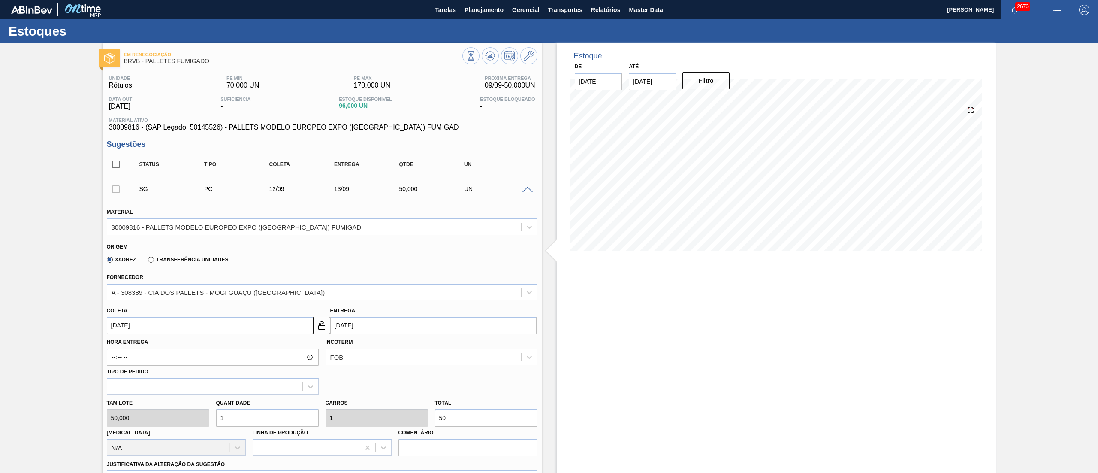
click at [100, 236] on div "Em renegociação BRVB - PALLETES FUMIGADO Unidade Rótulos PE MIN 70,000 UN PE MA…" at bounding box center [549, 372] width 1098 height 658
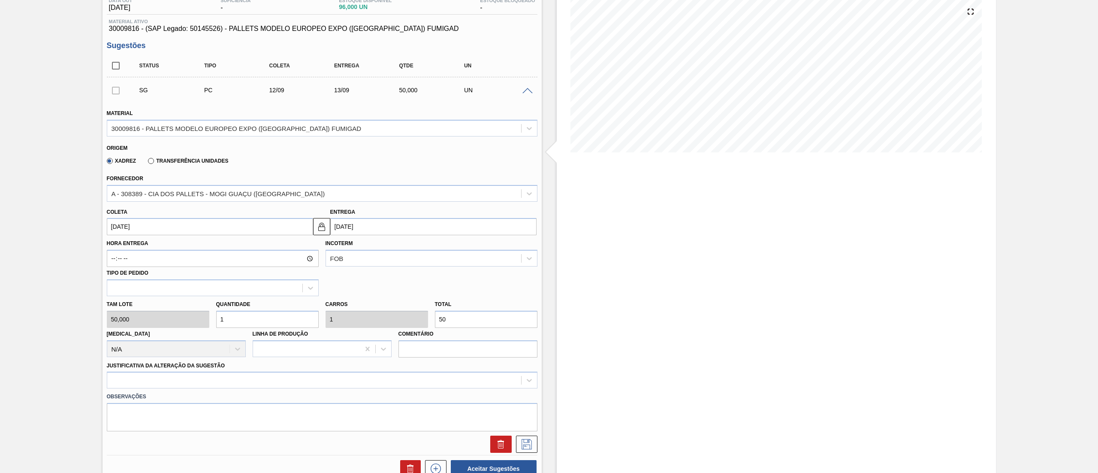
scroll to position [103, 0]
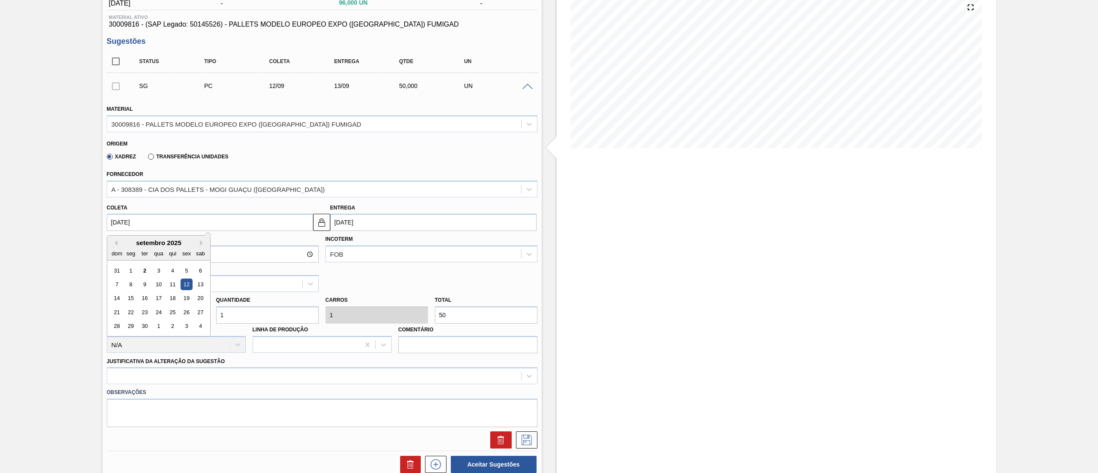
click at [121, 221] on input "[DATE]" at bounding box center [210, 222] width 206 height 17
click at [172, 236] on div "11" at bounding box center [172, 284] width 12 height 12
type input "[DATE]"
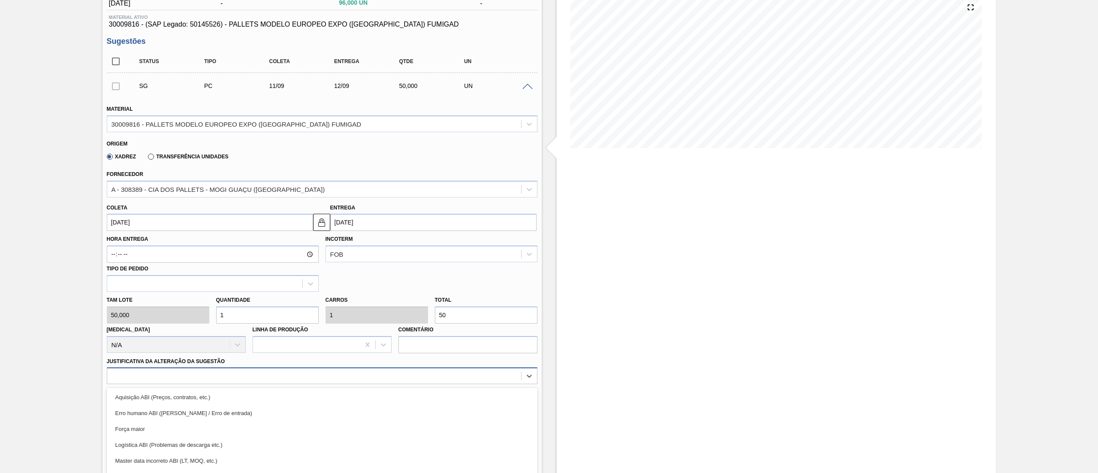
scroll to position [150, 0]
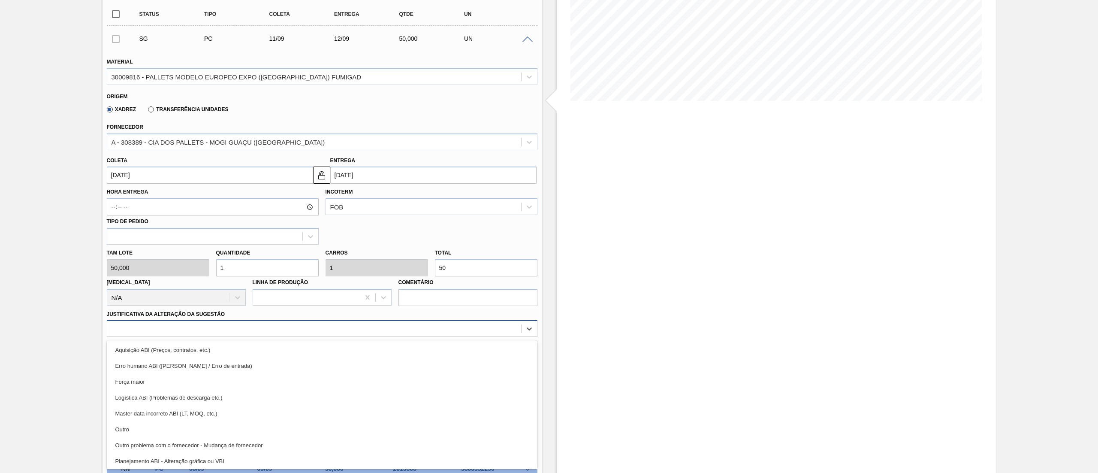
click at [474, 236] on div "option Força maior focused, 3 of 18. 18 results available. Use Up and Down to c…" at bounding box center [322, 328] width 431 height 17
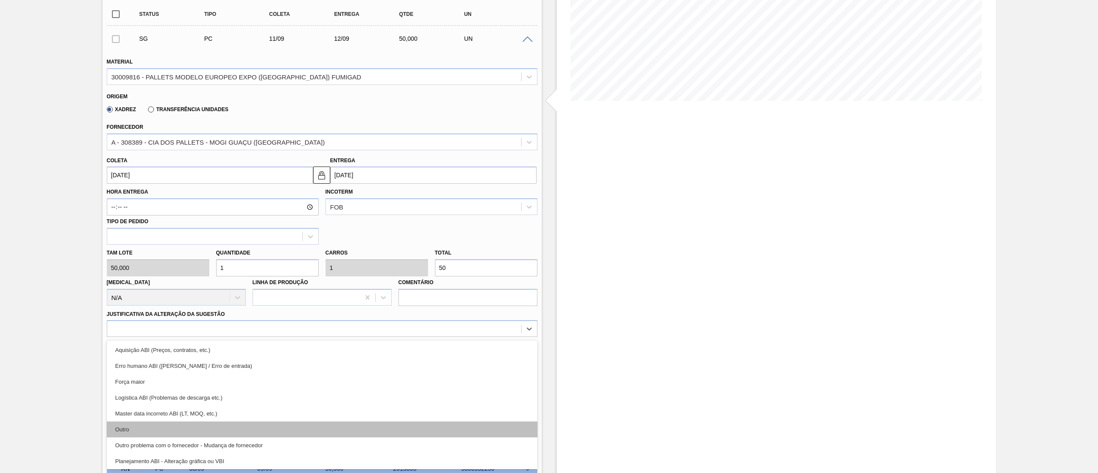
click at [263, 236] on div "Outro" at bounding box center [322, 429] width 431 height 16
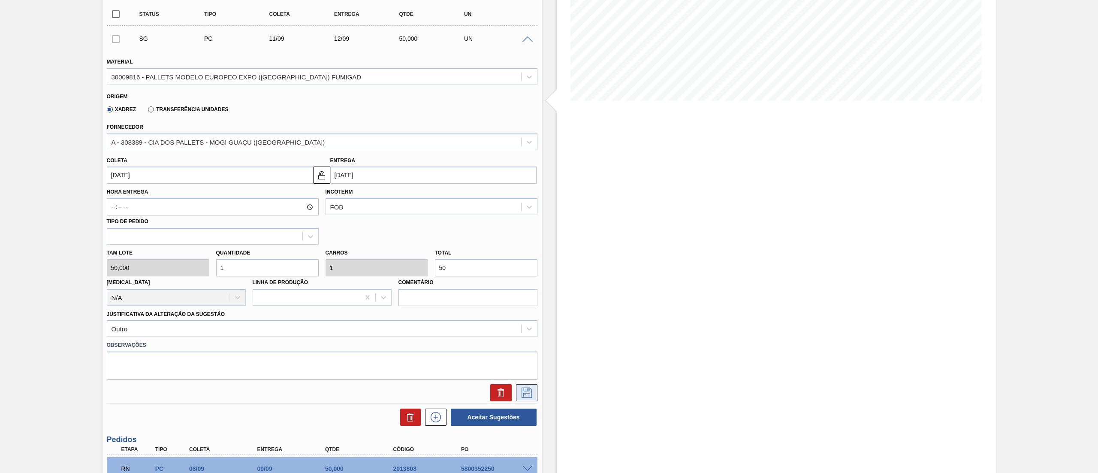
click at [531, 236] on icon at bounding box center [527, 392] width 14 height 10
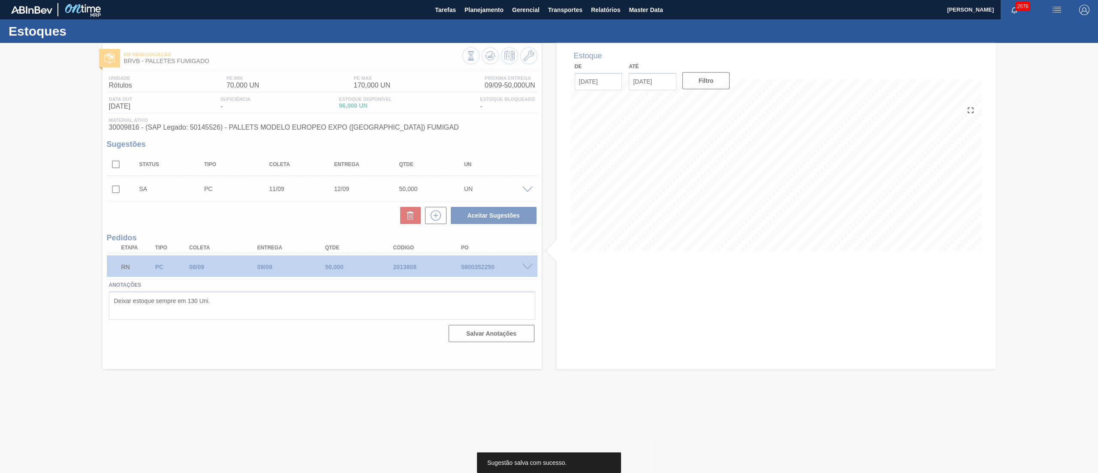
scroll to position [0, 0]
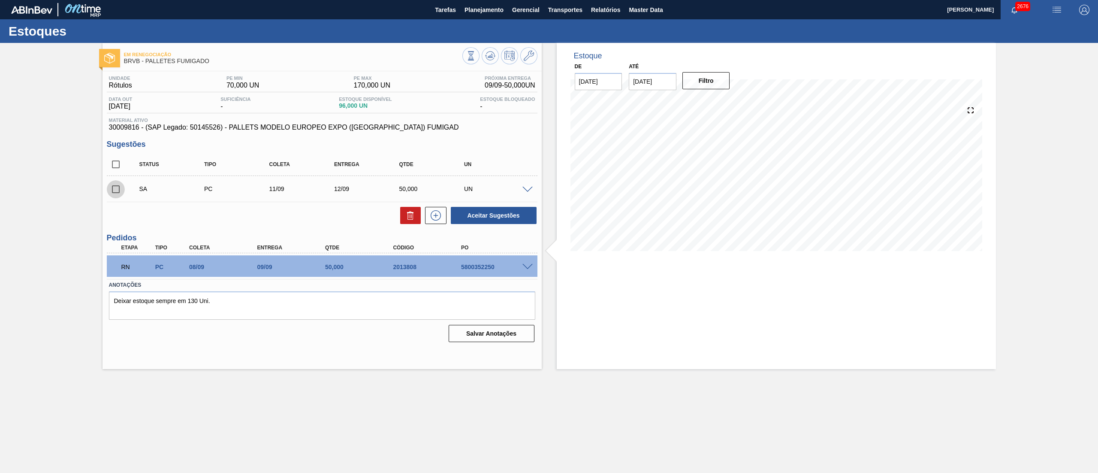
click at [117, 186] on input "checkbox" at bounding box center [116, 189] width 18 height 18
click at [471, 212] on button "Aceitar Sugestões" at bounding box center [494, 215] width 86 height 17
checkbox input "false"
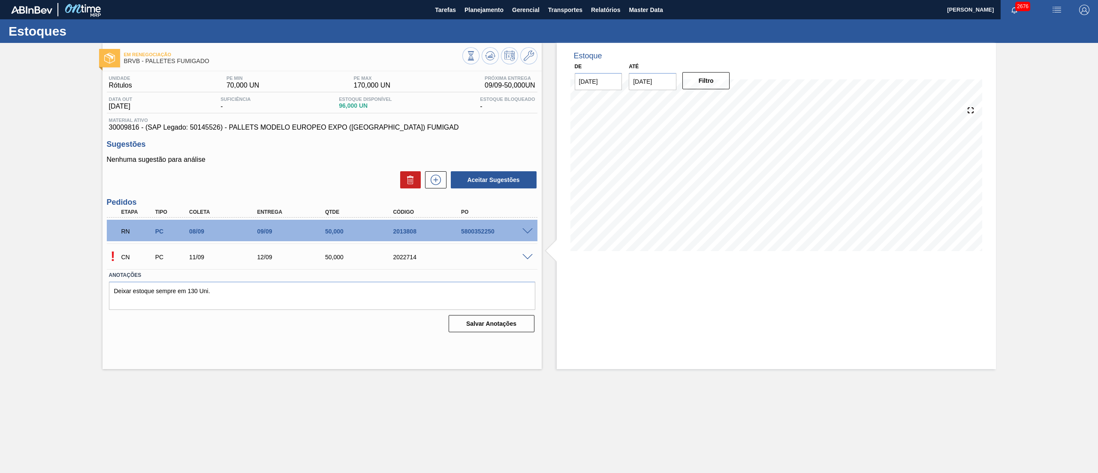
click at [57, 156] on div "Em renegociação BRVB - PALLETES FUMIGADO Unidade Rótulos PE MIN 70,000 UN PE MA…" at bounding box center [549, 206] width 1098 height 326
click at [488, 61] on button at bounding box center [490, 55] width 17 height 17
